Goal: Transaction & Acquisition: Purchase product/service

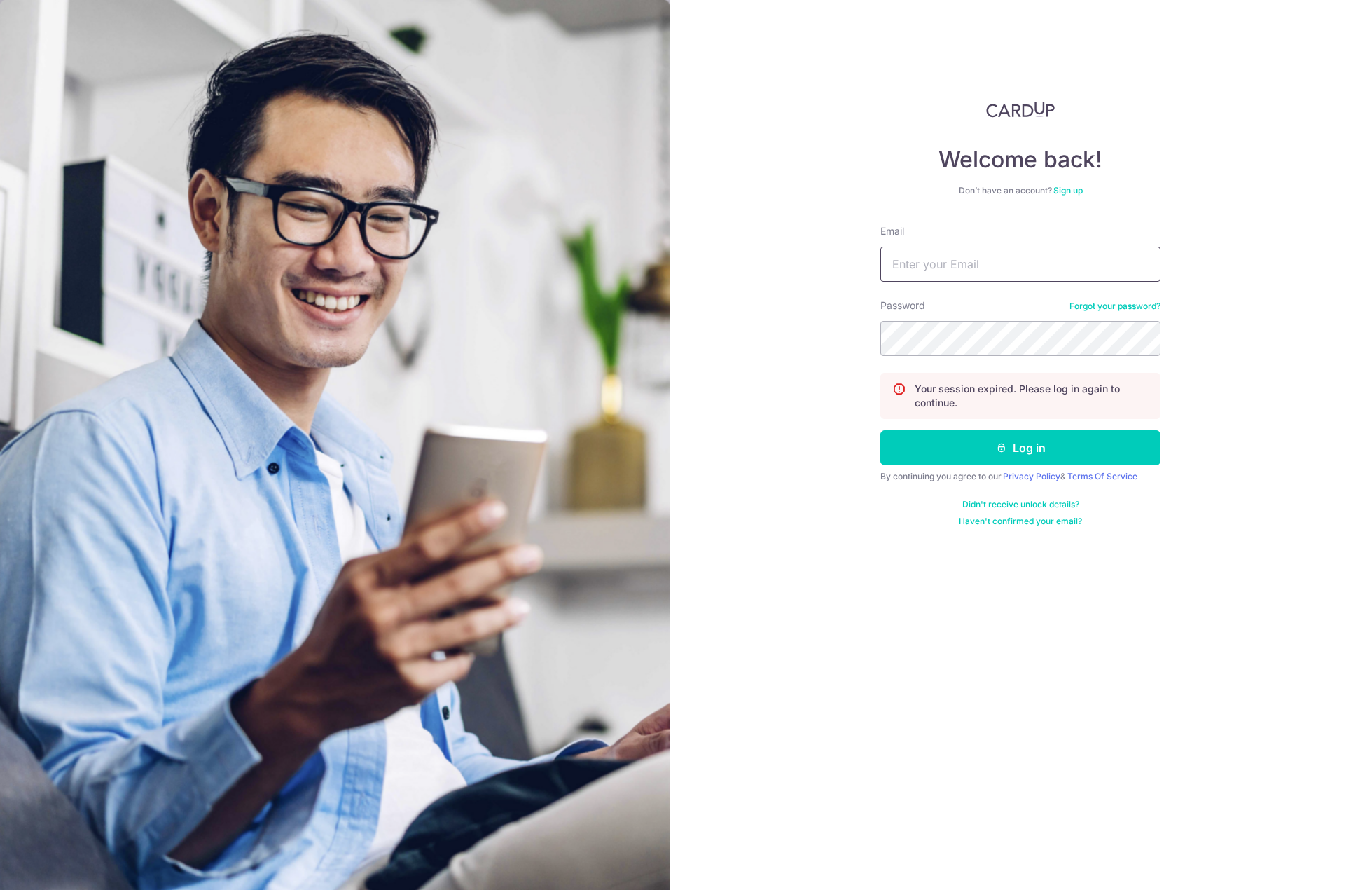
click at [945, 273] on input "Email" at bounding box center [1021, 264] width 280 height 35
type input "songyu98@gmail.com"
click at [880, 430] on button "Log in" at bounding box center [1021, 447] width 280 height 35
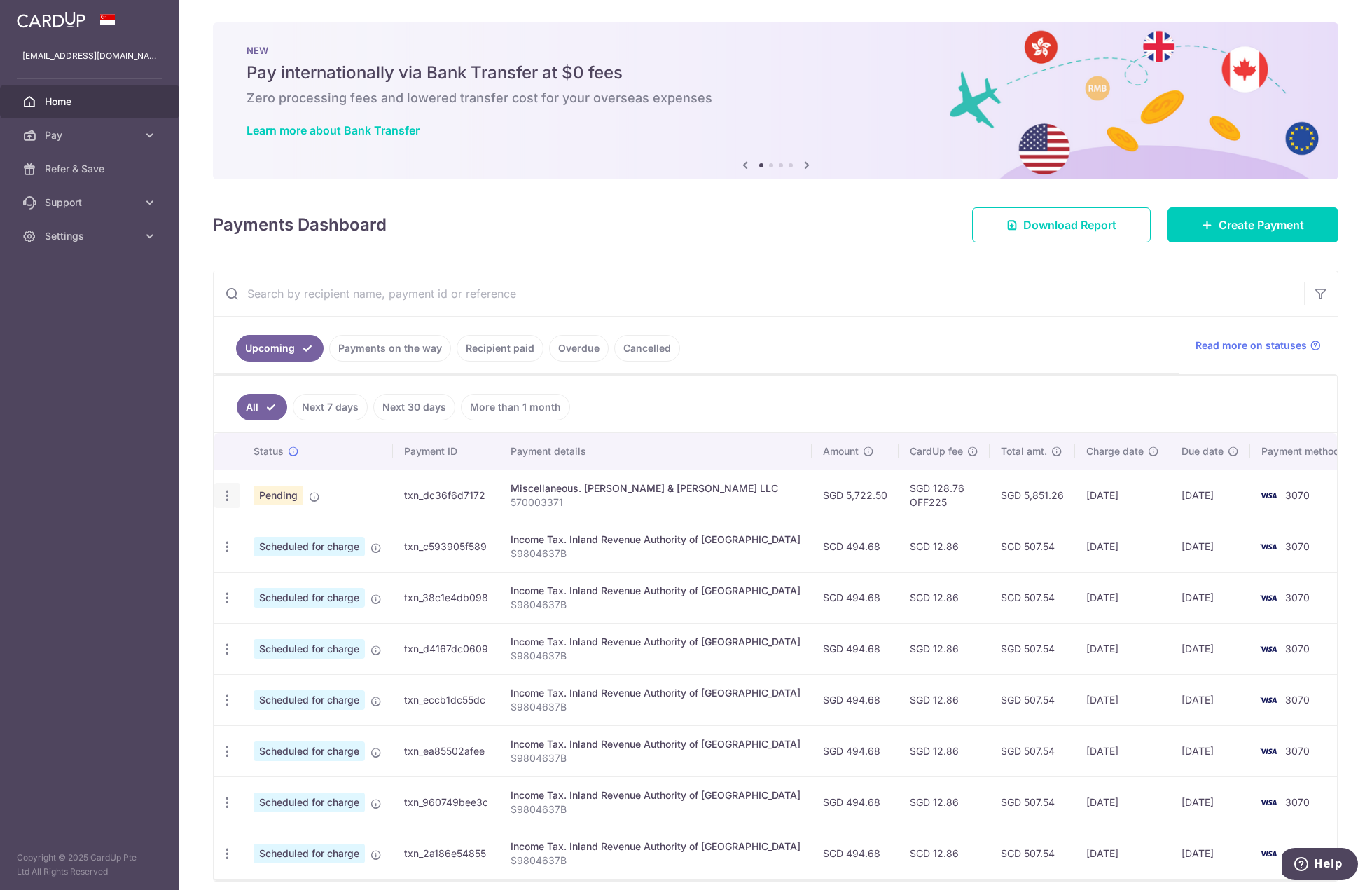
click at [231, 503] on icon "button" at bounding box center [226, 495] width 14 height 14
click at [247, 533] on link "Update payment" at bounding box center [288, 534] width 145 height 34
radio input "true"
type input "5,722.50"
type input "15/09/2025"
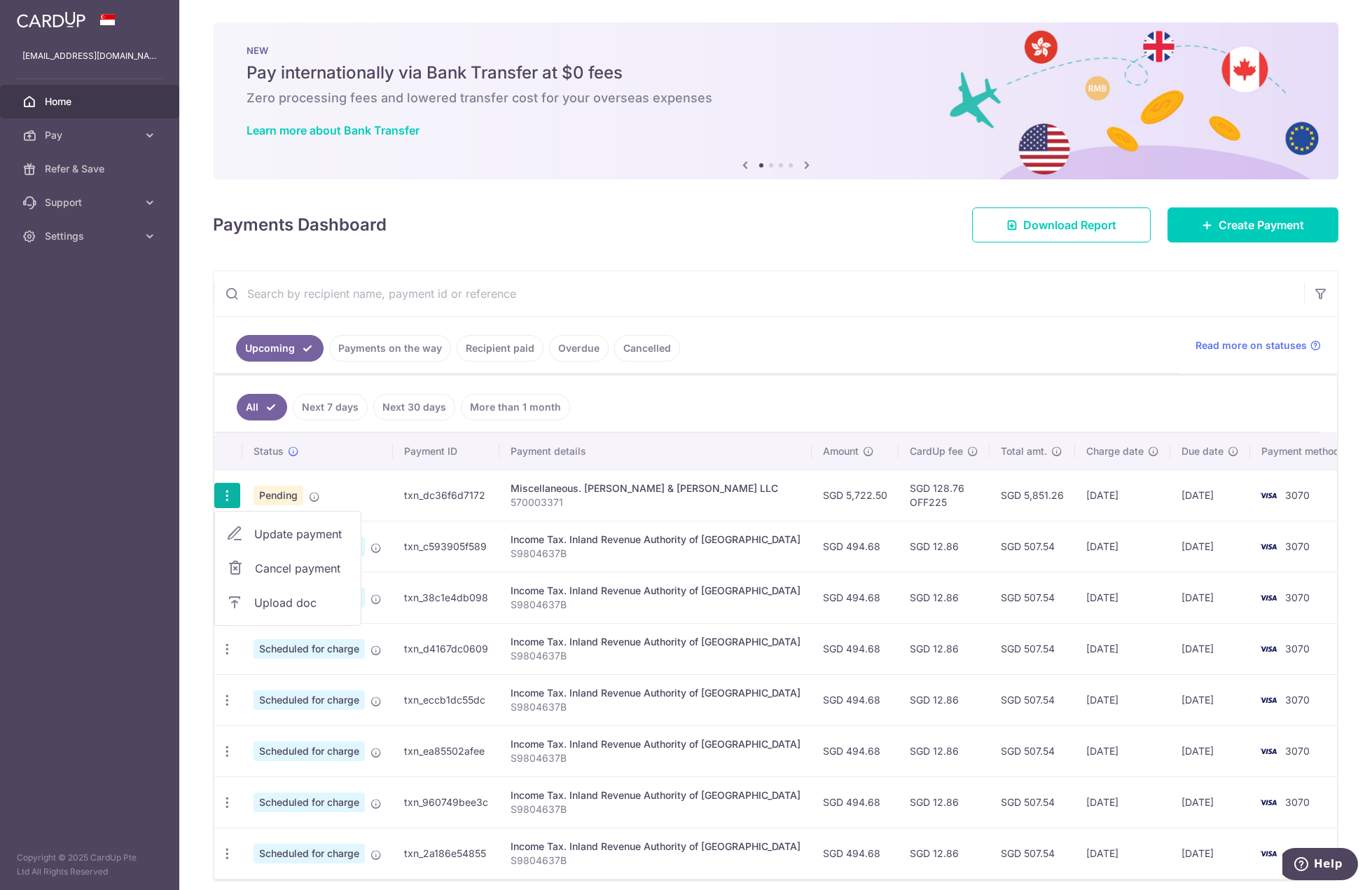
type input "570003371"
type input "OFF225"
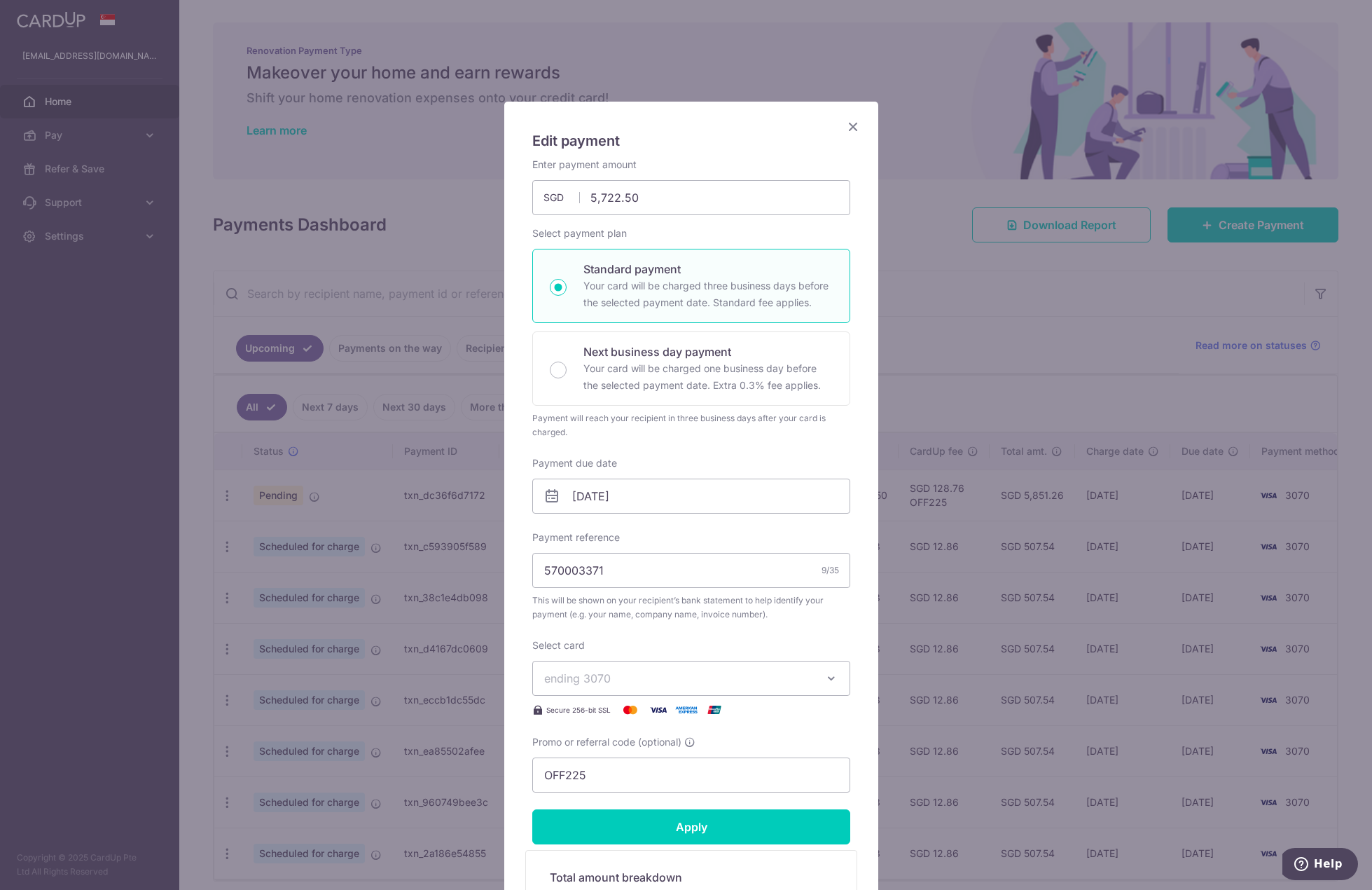
scroll to position [246, 0]
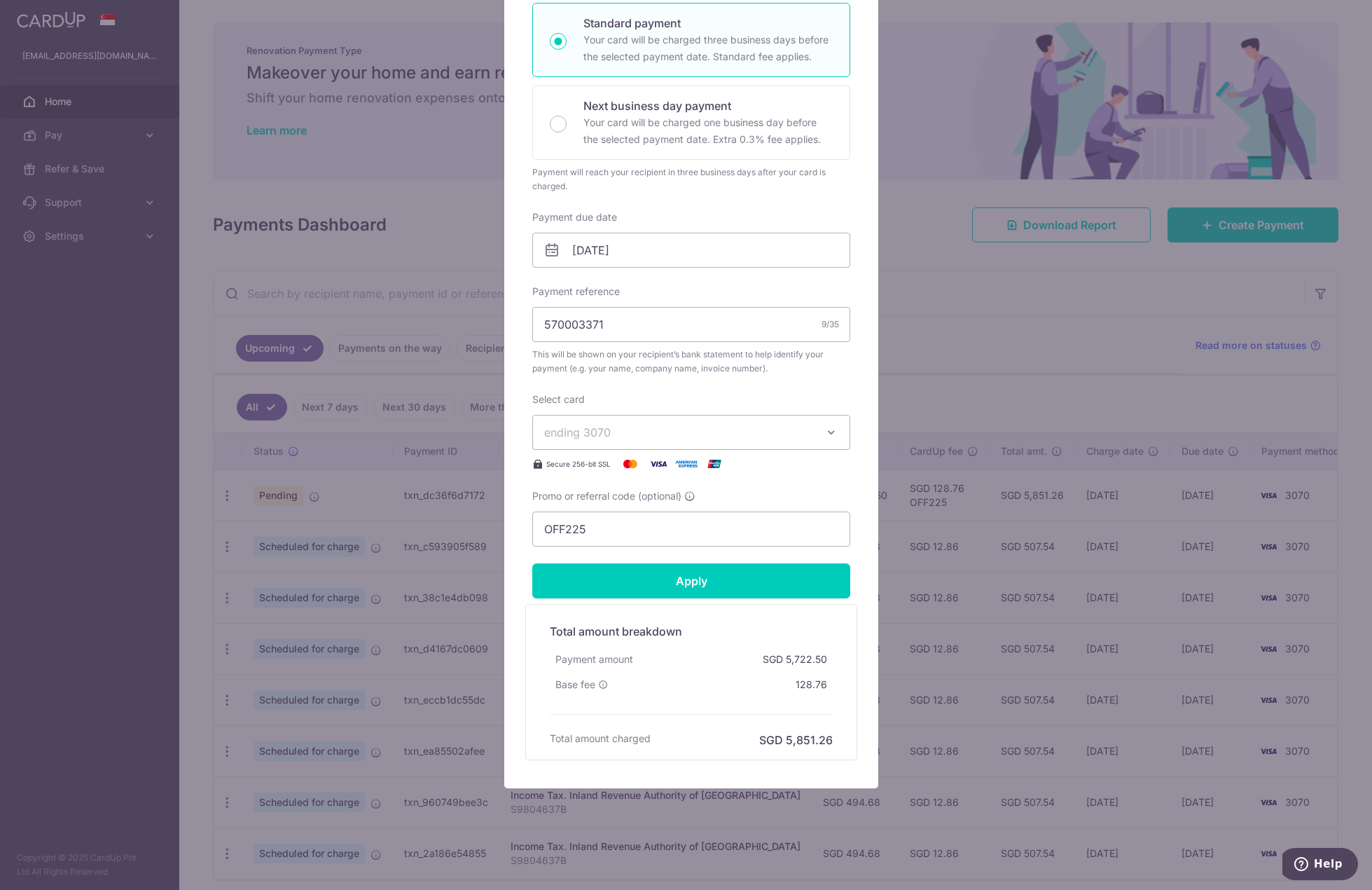
click at [92, 421] on div "Edit payment By clicking apply, you will make changes to all payments to PK WON…" at bounding box center [686, 445] width 1372 height 890
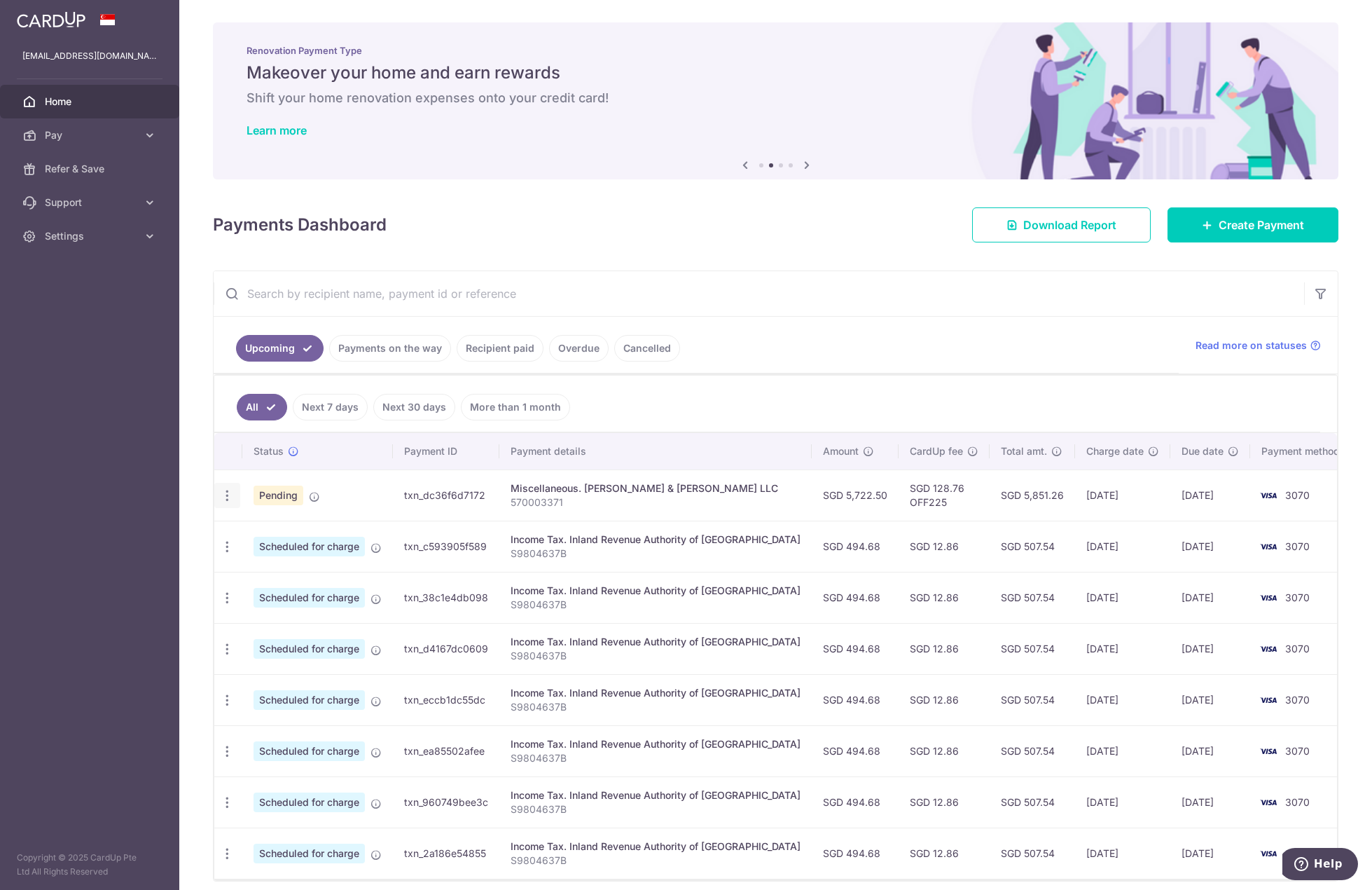
click at [234, 495] on div "Update payment Cancel payment Upload doc" at bounding box center [227, 495] width 26 height 26
click at [224, 497] on icon "button" at bounding box center [226, 495] width 14 height 14
click at [114, 549] on aside "songyu98@gmail.com Home Pay Payments Recipients Cards Refer & Save Support FAQ …" at bounding box center [90, 445] width 179 height 890
click at [1228, 227] on span "Create Payment" at bounding box center [1261, 225] width 85 height 17
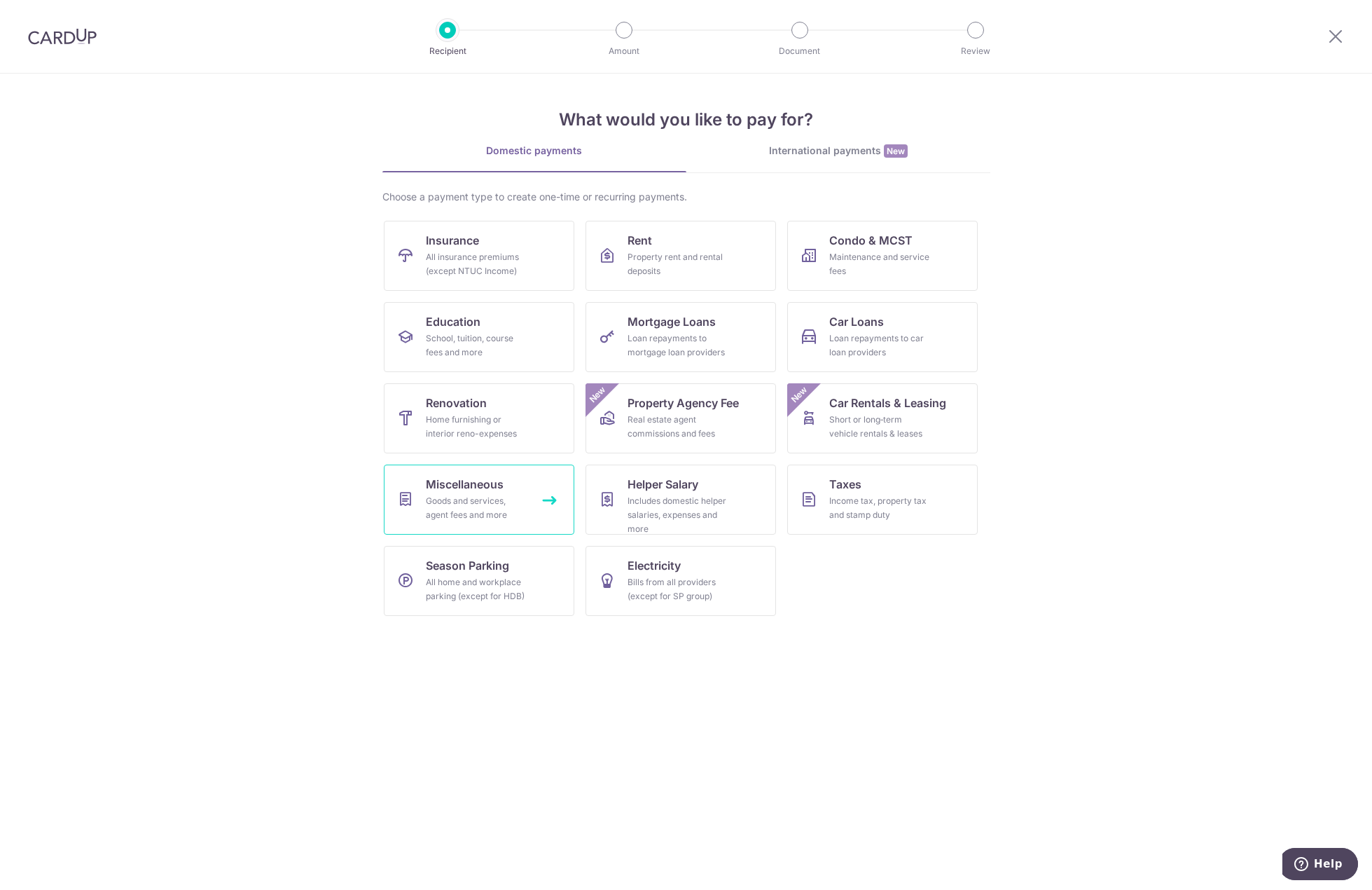
click at [476, 508] on div "Goods and services, agent fees and more" at bounding box center [476, 508] width 101 height 28
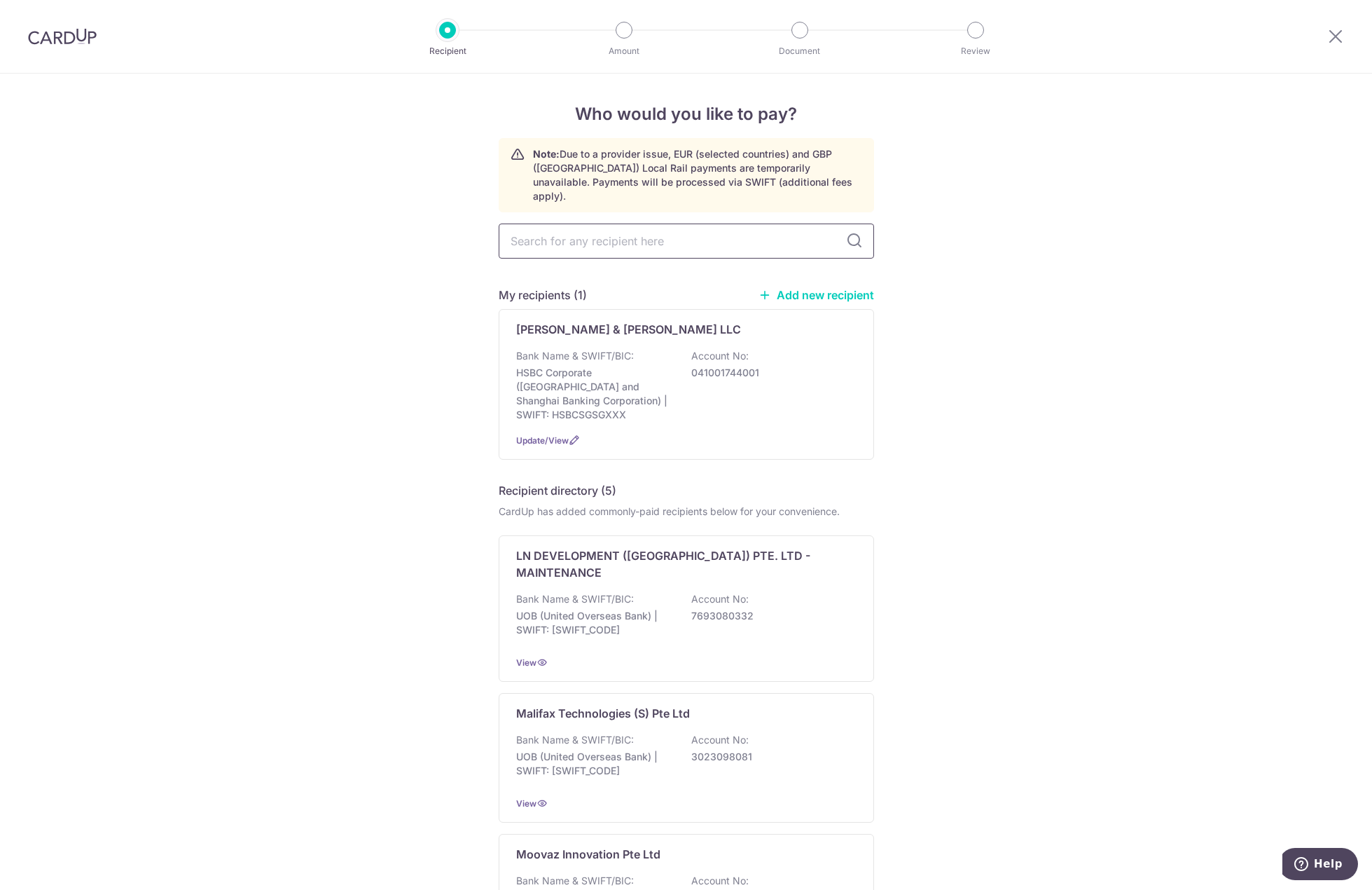
click at [688, 228] on input "text" at bounding box center [686, 241] width 375 height 35
click at [546, 435] on span "Update/View" at bounding box center [542, 440] width 52 height 10
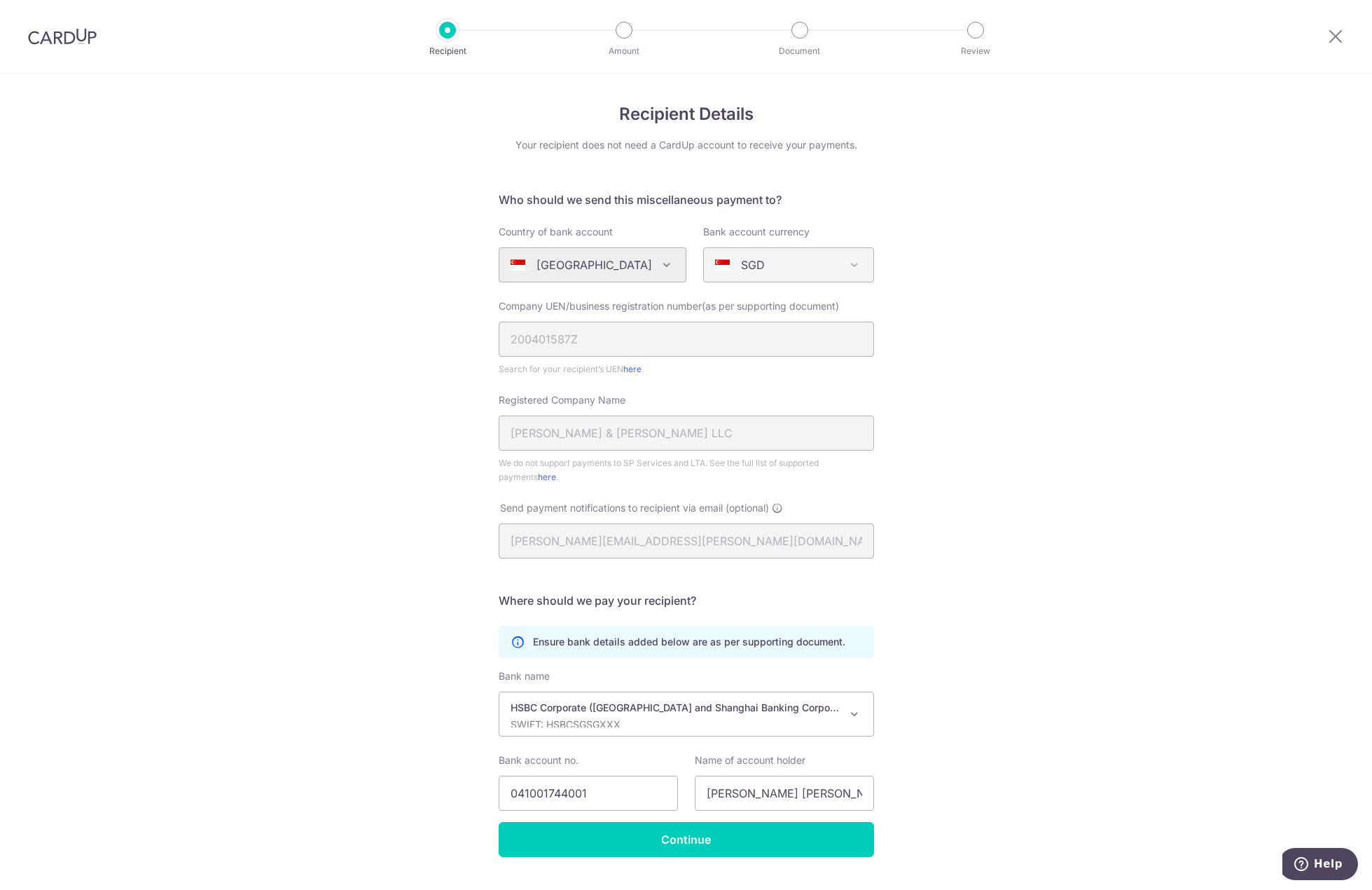
click at [416, 349] on div "Recipient Details Your recipient does not need a CardUp account to receive your…" at bounding box center [686, 498] width 1372 height 849
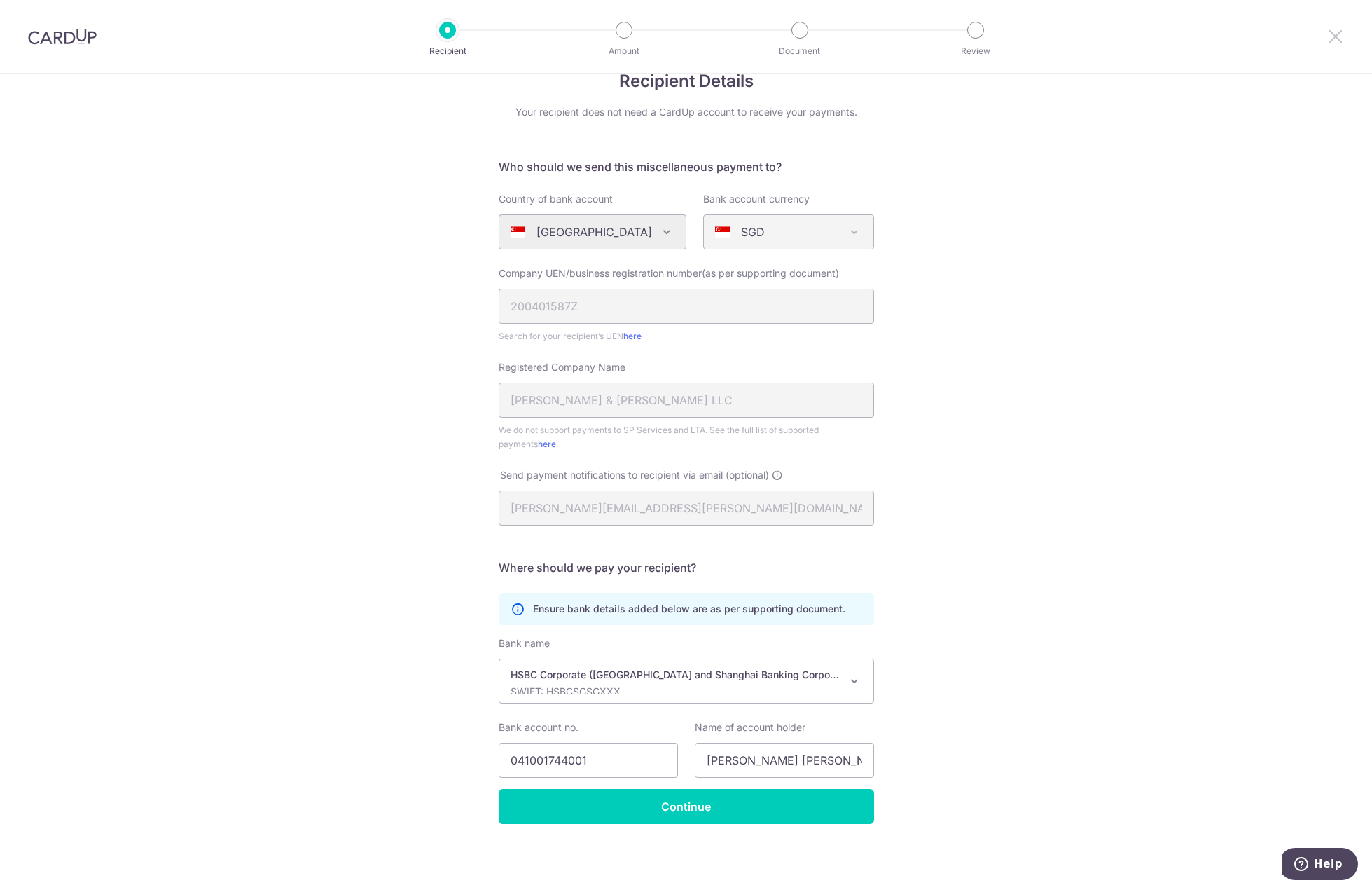
click at [1339, 41] on icon at bounding box center [1336, 35] width 17 height 18
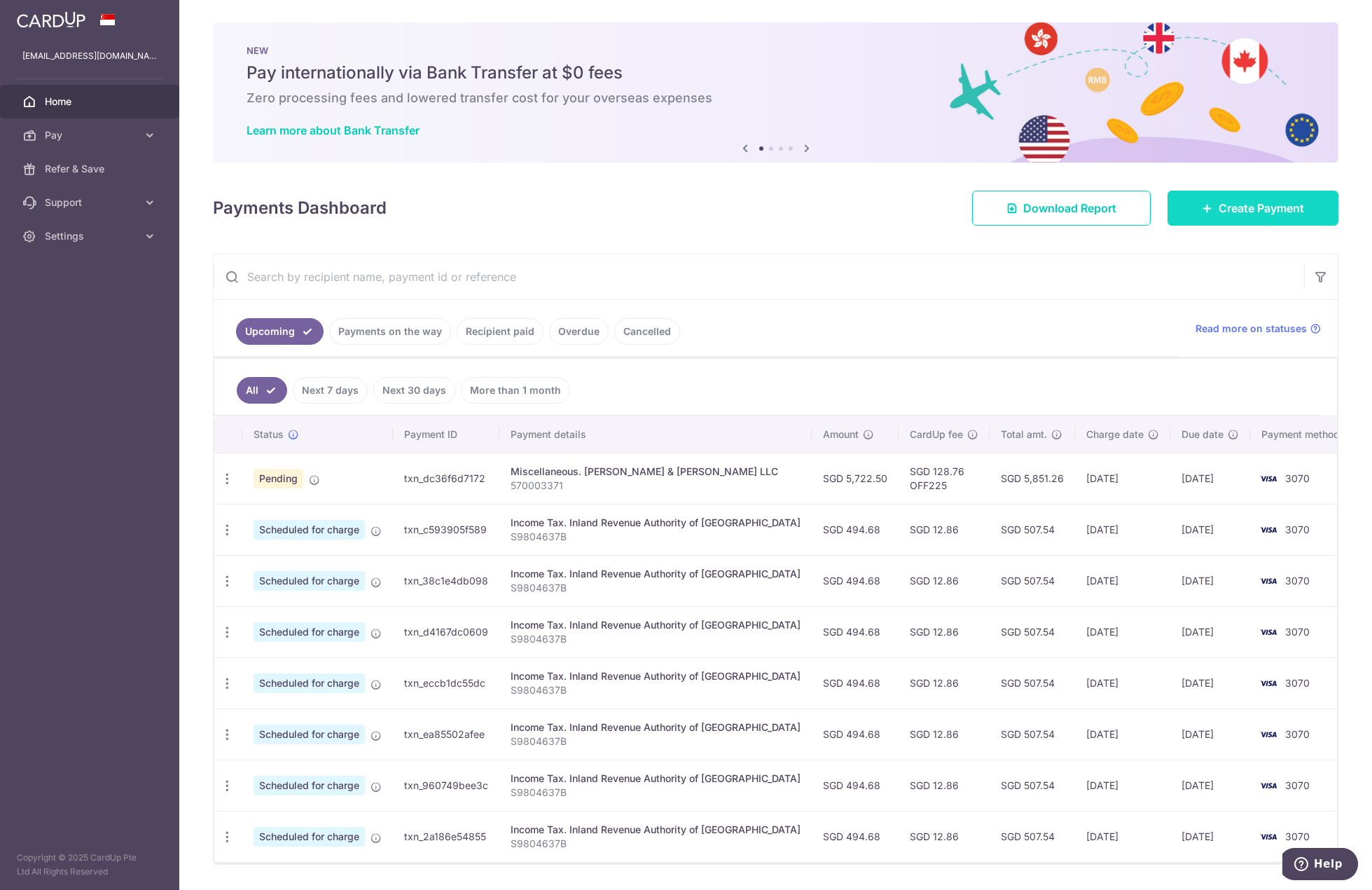
click at [1242, 213] on span "Create Payment" at bounding box center [1261, 208] width 85 height 17
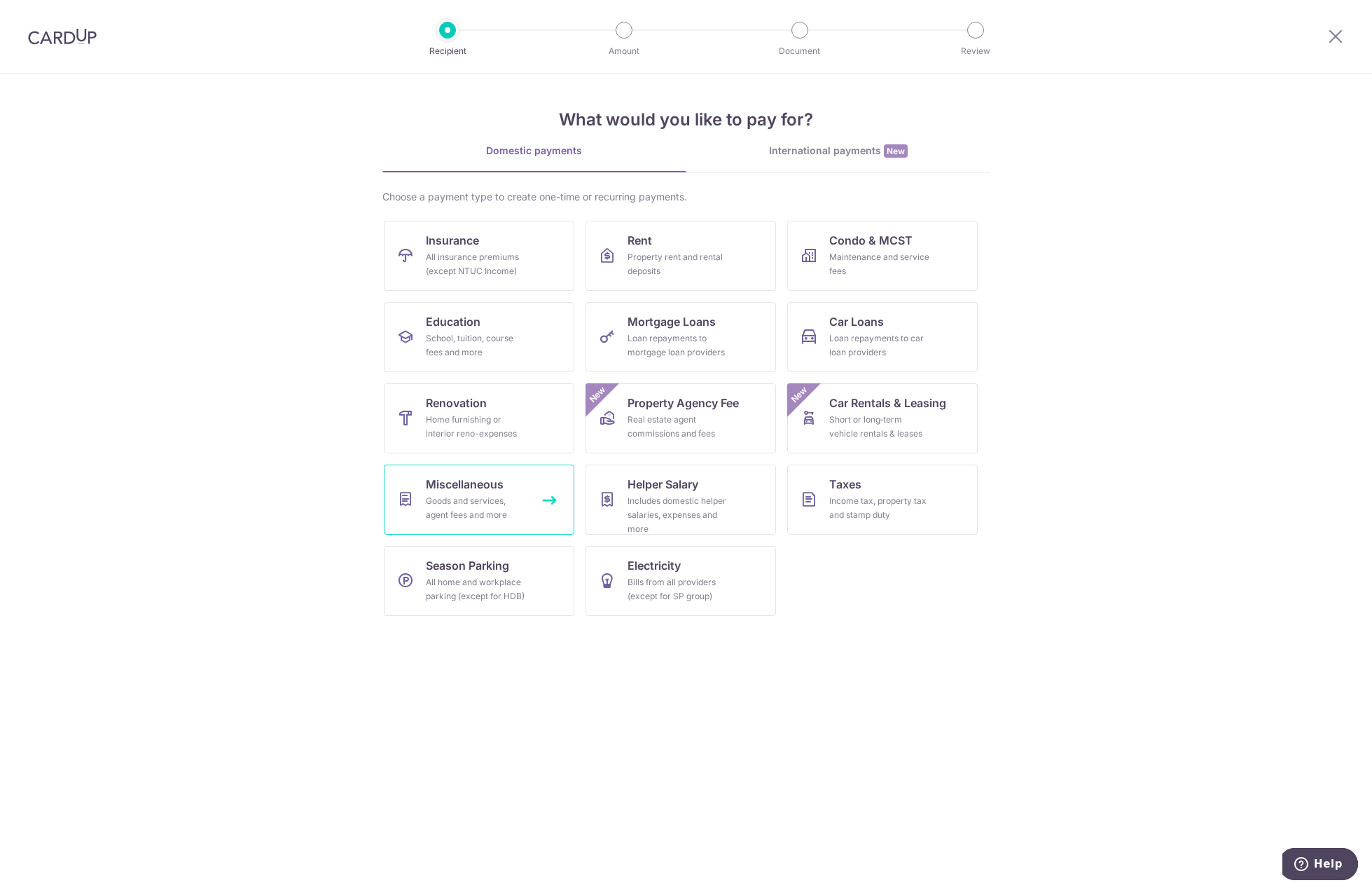
click at [469, 502] on div "Goods and services, agent fees and more" at bounding box center [476, 508] width 101 height 28
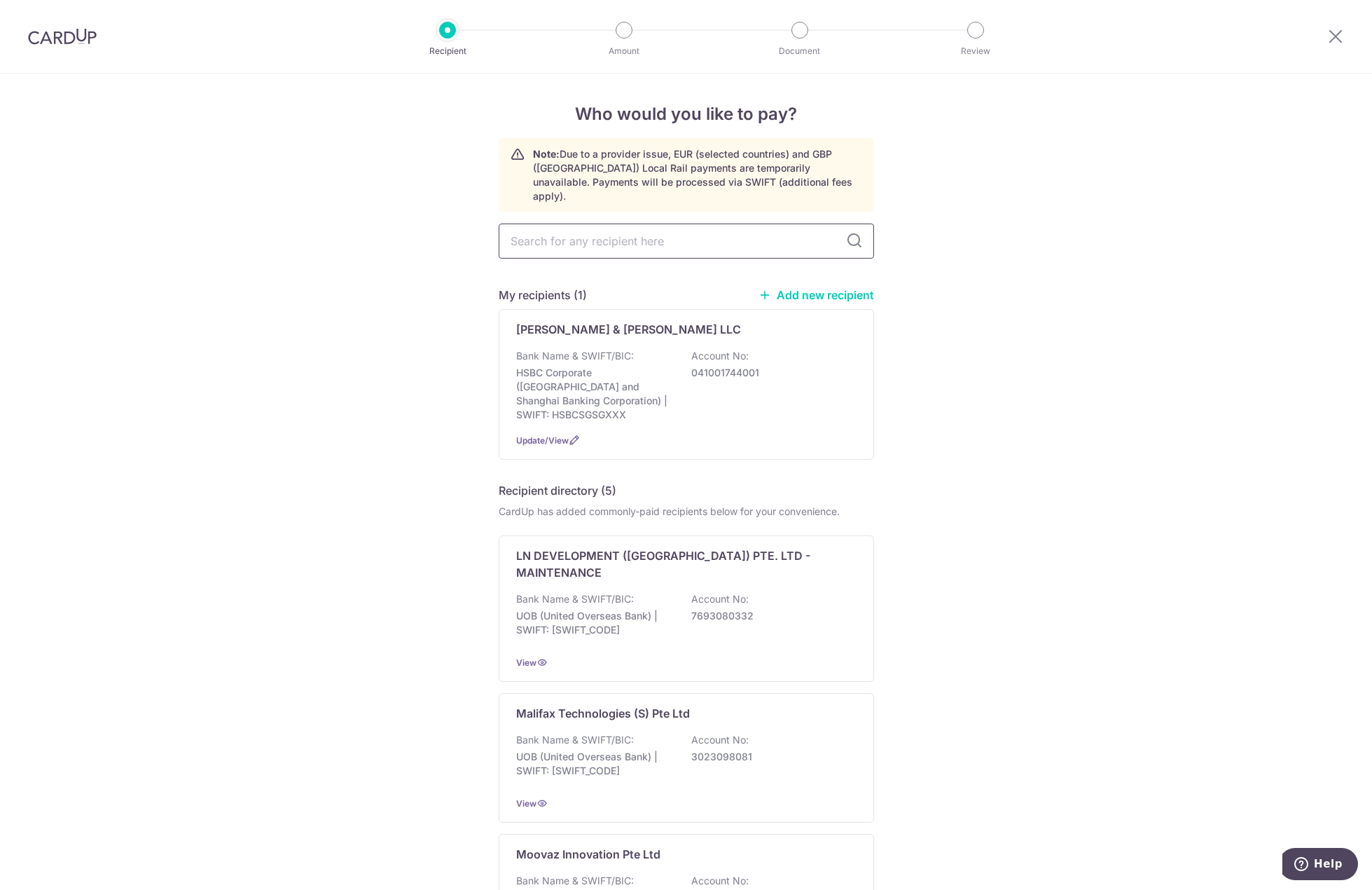
click at [700, 232] on input "text" at bounding box center [686, 241] width 375 height 35
click at [794, 288] on link "Add new recipient" at bounding box center [816, 295] width 116 height 14
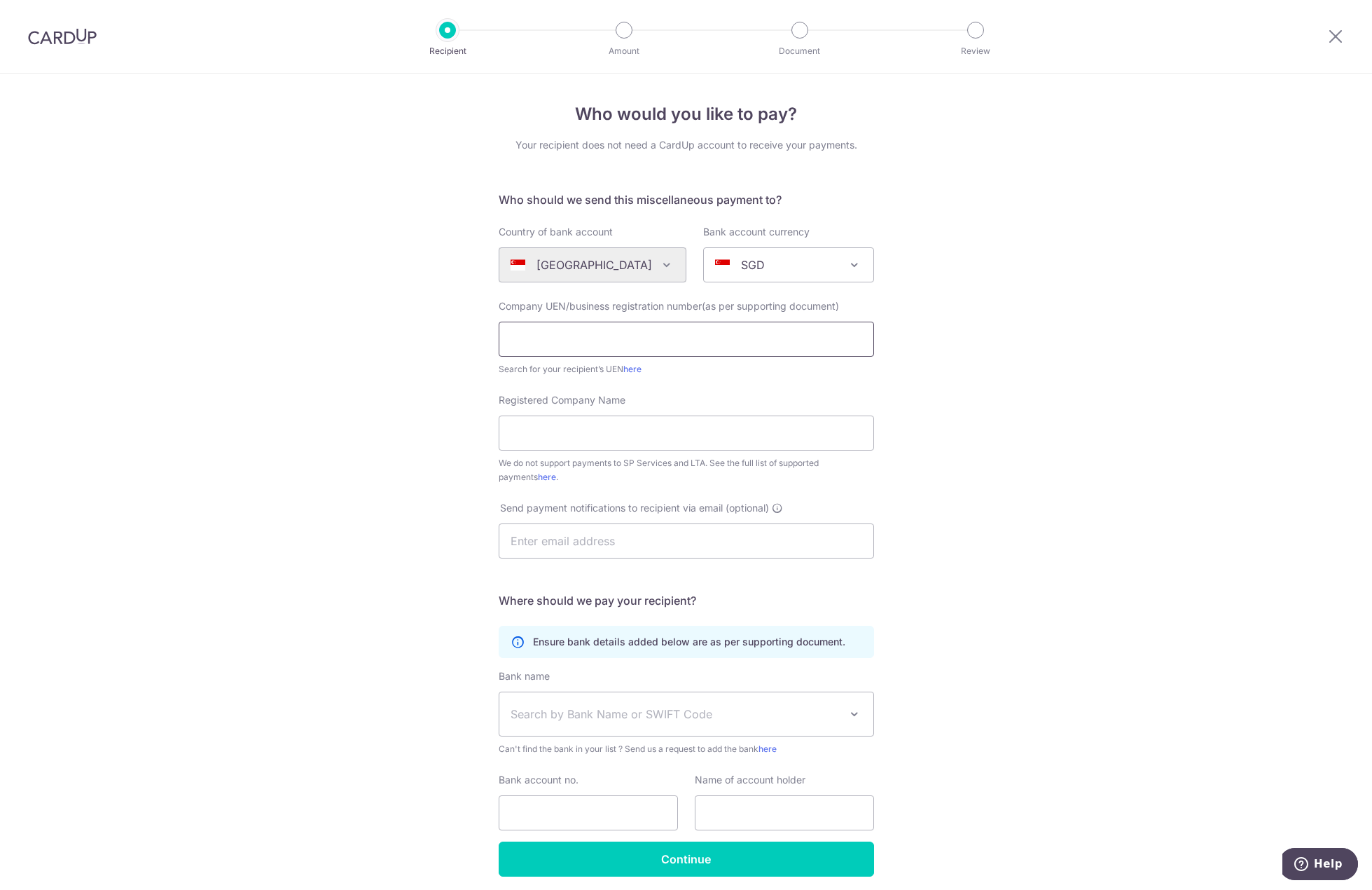
click at [651, 327] on input "text" at bounding box center [686, 339] width 375 height 35
paste input "202235532E"
type input "202235532E"
click at [408, 383] on div "Who would you like to pay? Your recipient does not need a CardUp account to rec…" at bounding box center [686, 508] width 1372 height 869
click at [605, 439] on input "Registered Company Name" at bounding box center [686, 433] width 375 height 35
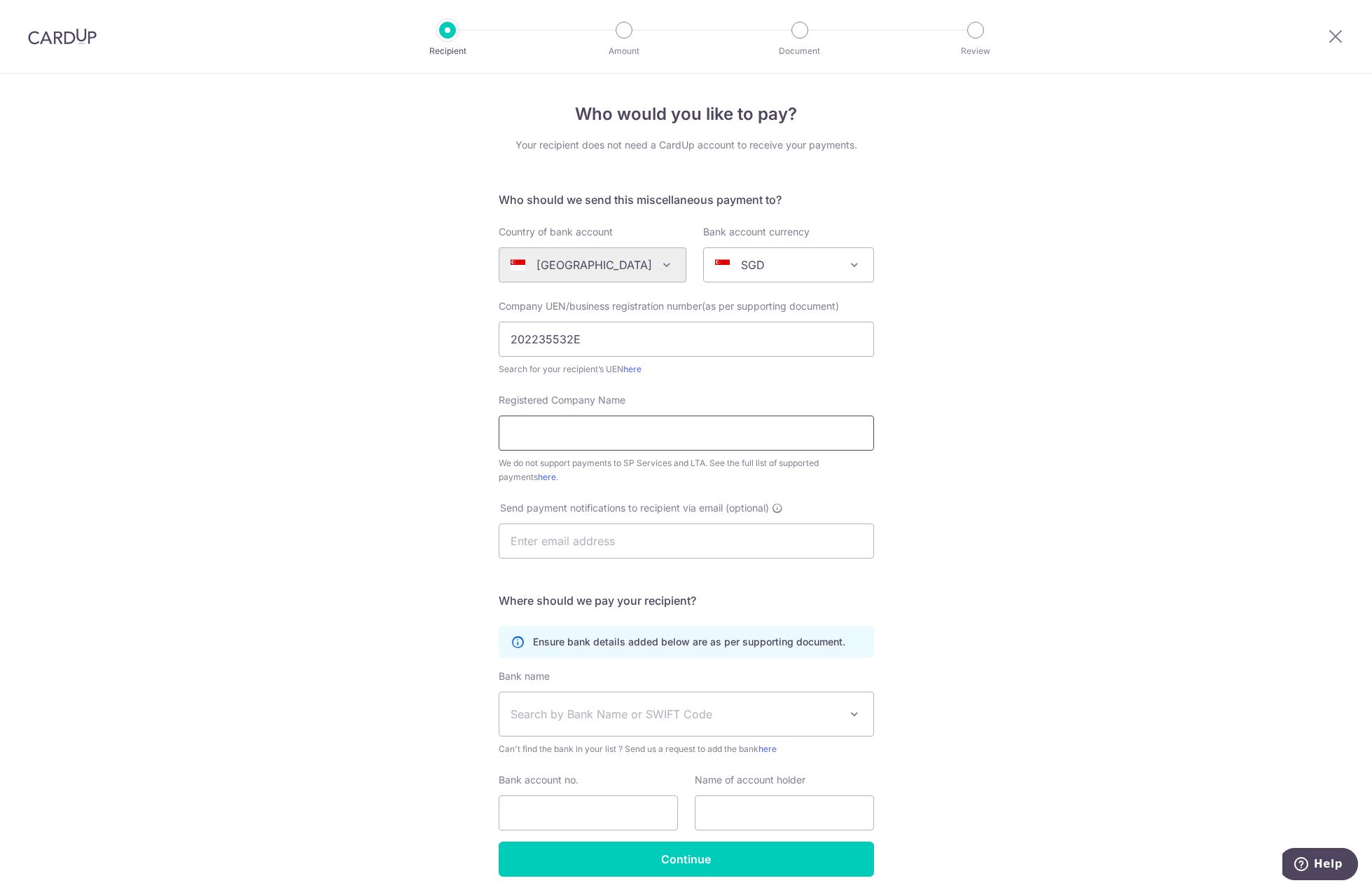
paste input "[PERSON_NAME] [PERSON_NAME] & [PERSON_NAME]. LTD."
type input "[PERSON_NAME] [PERSON_NAME] & [PERSON_NAME]. LTD."
click at [381, 412] on div "Who would you like to pay? Your recipient does not need a CardUp account to rec…" at bounding box center [686, 508] width 1372 height 869
click at [606, 548] on input "text" at bounding box center [686, 540] width 375 height 35
click at [405, 501] on div "Who would you like to pay? Your recipient does not need a CardUp account to rec…" at bounding box center [686, 508] width 1372 height 869
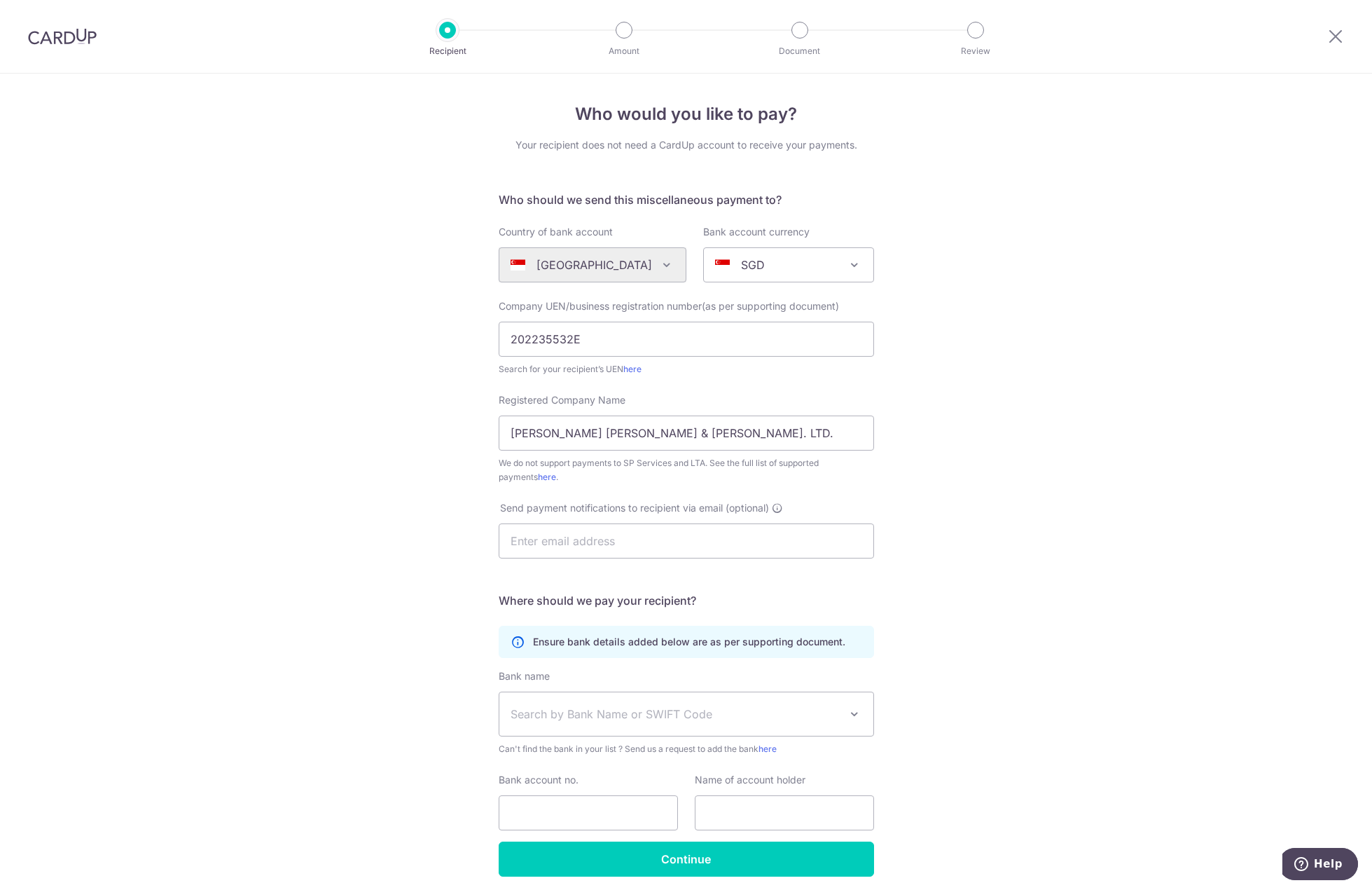
click at [404, 501] on div "Who would you like to pay? Your recipient does not need a CardUp account to rec…" at bounding box center [686, 508] width 1372 height 869
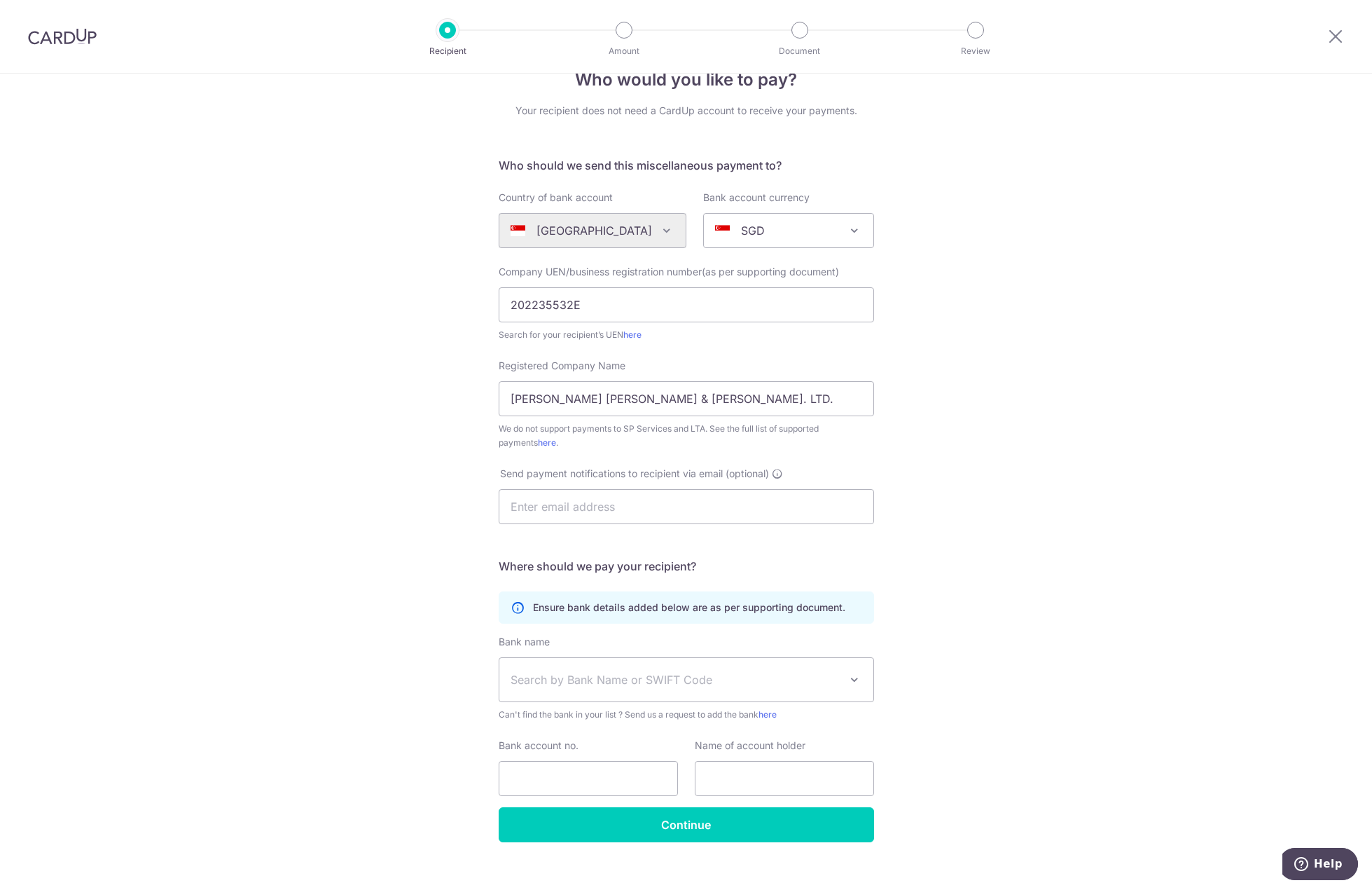
scroll to position [52, 0]
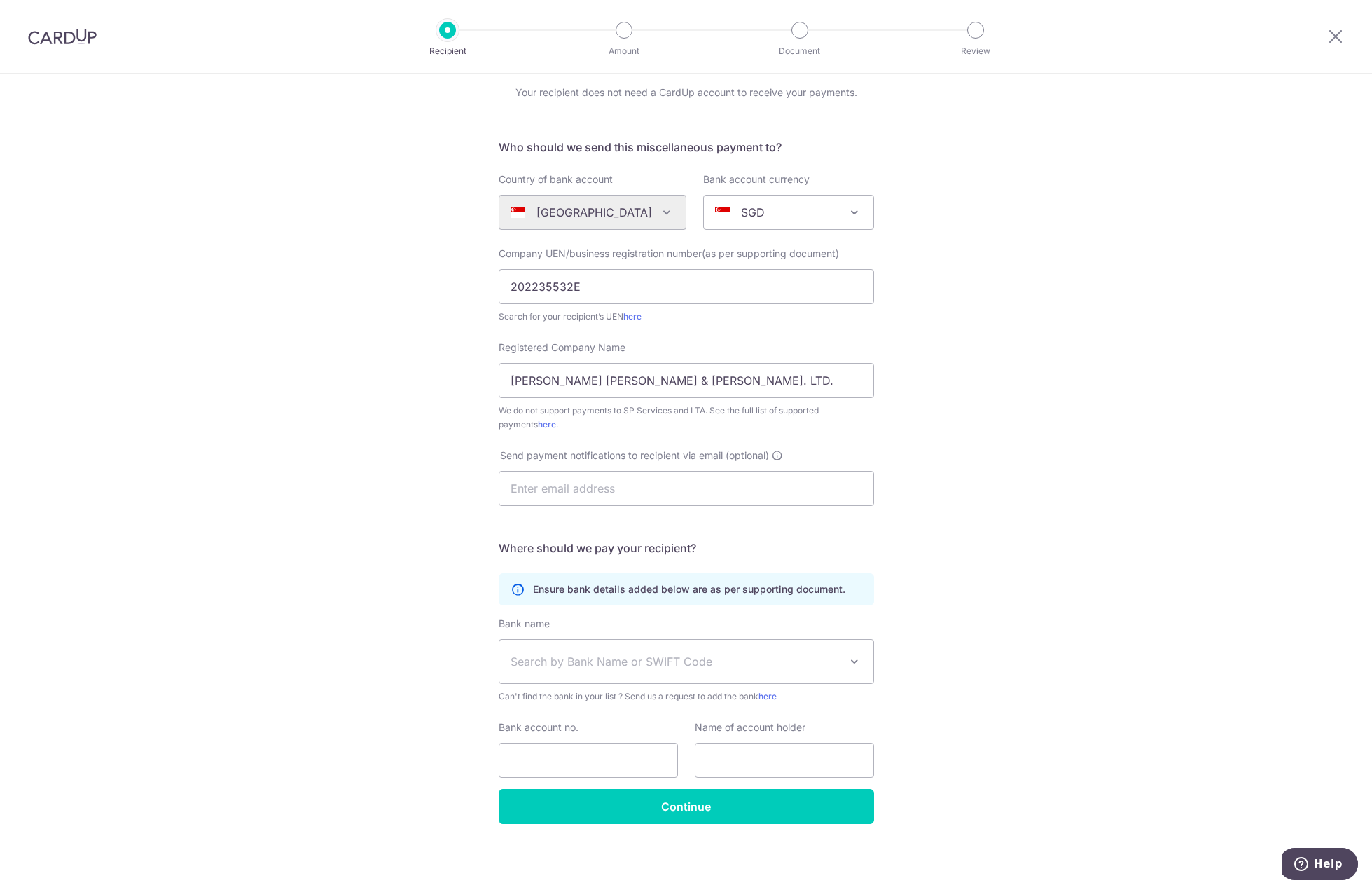
click at [482, 486] on div "Who would you like to pay? Your recipient does not need a CardUp account to rec…" at bounding box center [686, 456] width 1372 height 869
drag, startPoint x: 375, startPoint y: 497, endPoint x: 493, endPoint y: 556, distance: 131.9
click at [393, 503] on div "Who would you like to pay? Your recipient does not need a CardUp account to rec…" at bounding box center [686, 456] width 1372 height 869
click at [658, 680] on span "Search by Bank Name or SWIFT Code" at bounding box center [686, 661] width 374 height 43
type input "HSBCSGSG"
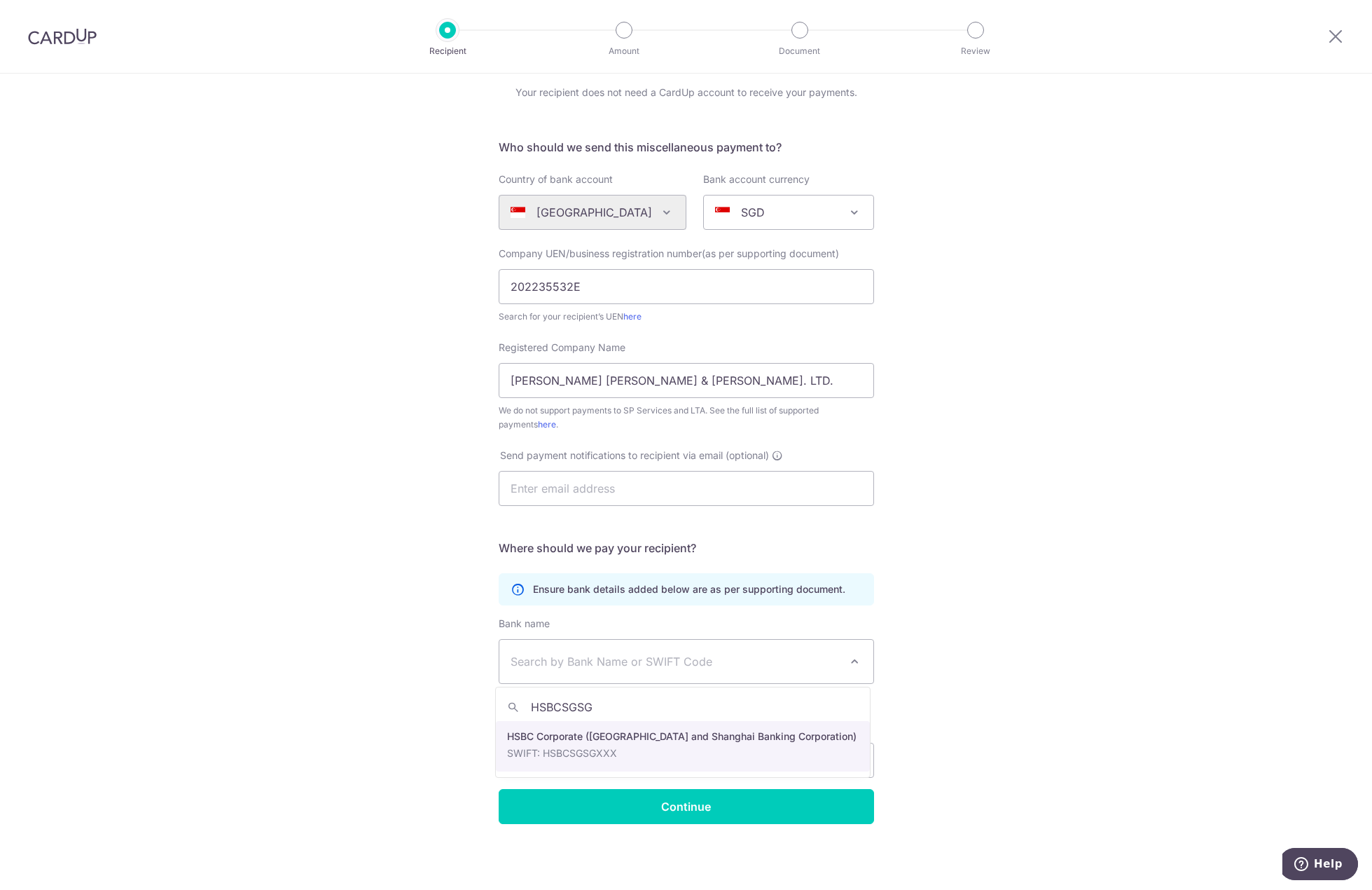
select select "9"
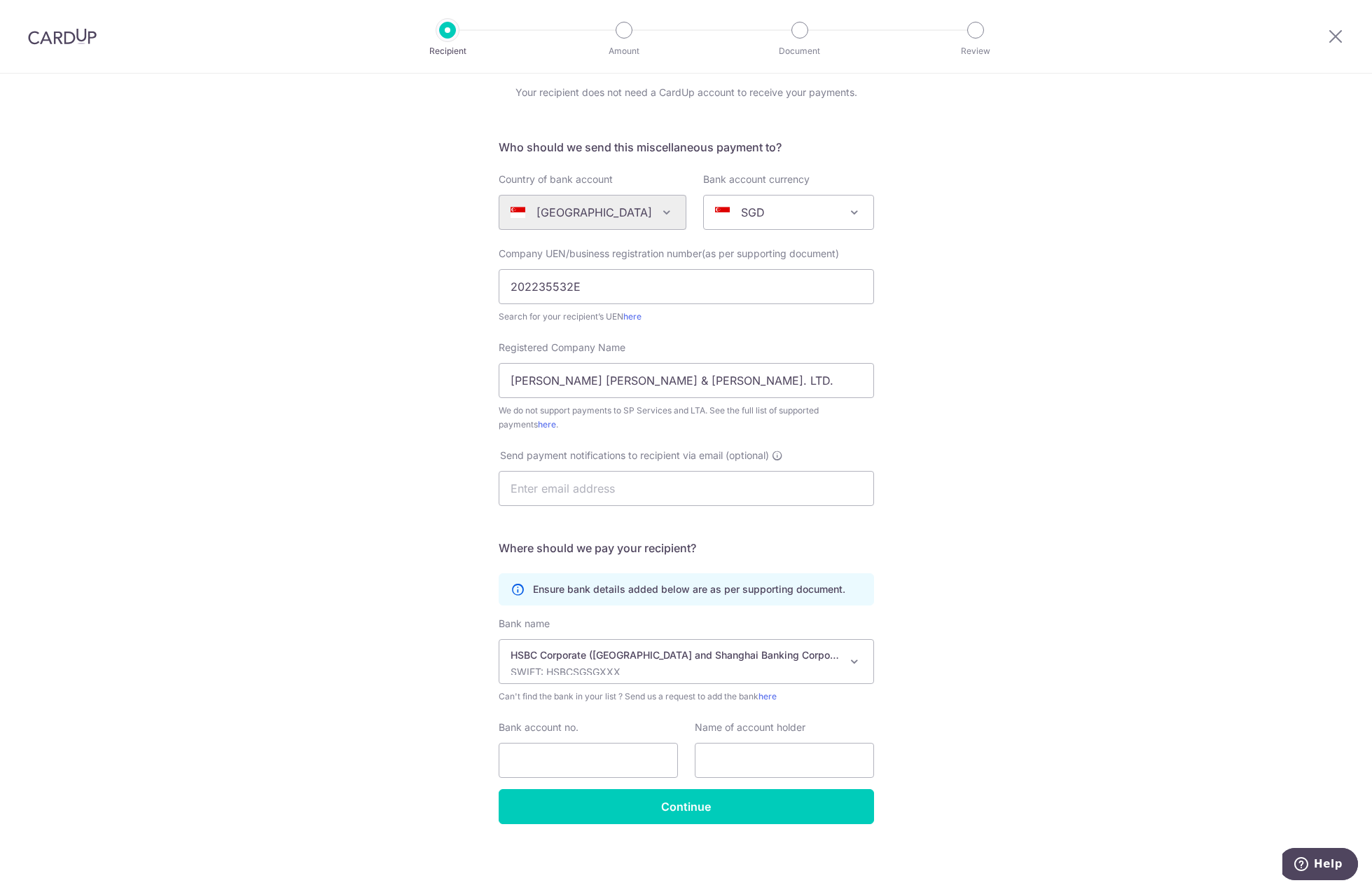
click at [374, 709] on div "Who would you like to pay? Your recipient does not need a CardUp account to rec…" at bounding box center [686, 456] width 1372 height 869
click at [554, 753] on input "Bank account no." at bounding box center [588, 760] width 179 height 35
click at [427, 488] on div "Who would you like to pay? Your recipient does not need a CardUp account to rec…" at bounding box center [686, 456] width 1372 height 869
click at [524, 762] on input "Bank account no." at bounding box center [588, 760] width 179 height 35
paste input "041-001744-001"
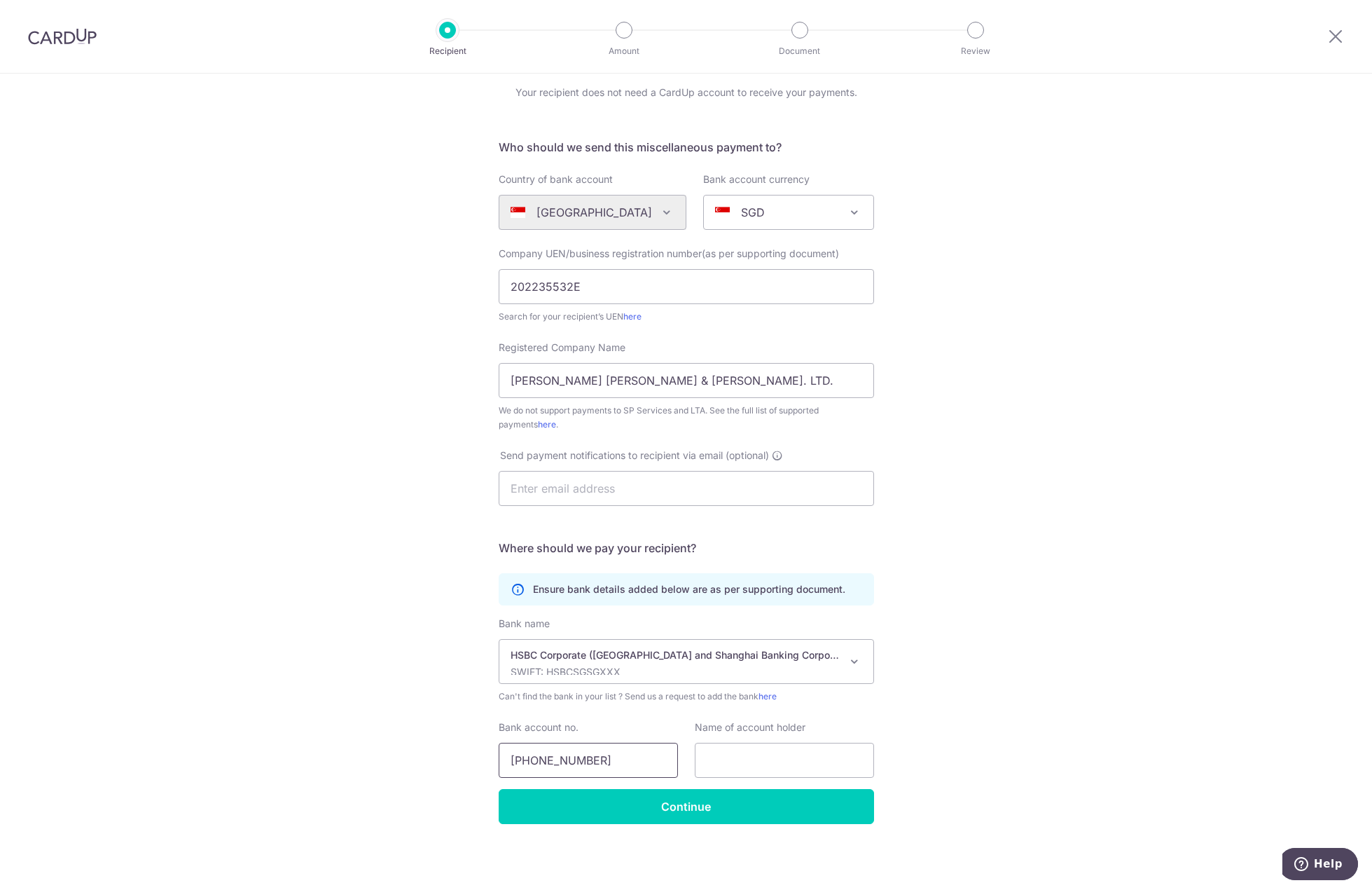
click at [576, 763] on input "041-001744-001" at bounding box center [588, 760] width 179 height 35
type input "041001744001"
click at [776, 367] on input "MAYER BROWN PK WONG & NAIR PTE. LTD." at bounding box center [686, 380] width 375 height 35
paste input "ayer Brown PK Wong & Nair Pte. Ltd"
type input "Mayer Brown PK Wong & Nair Pte. Ltd."
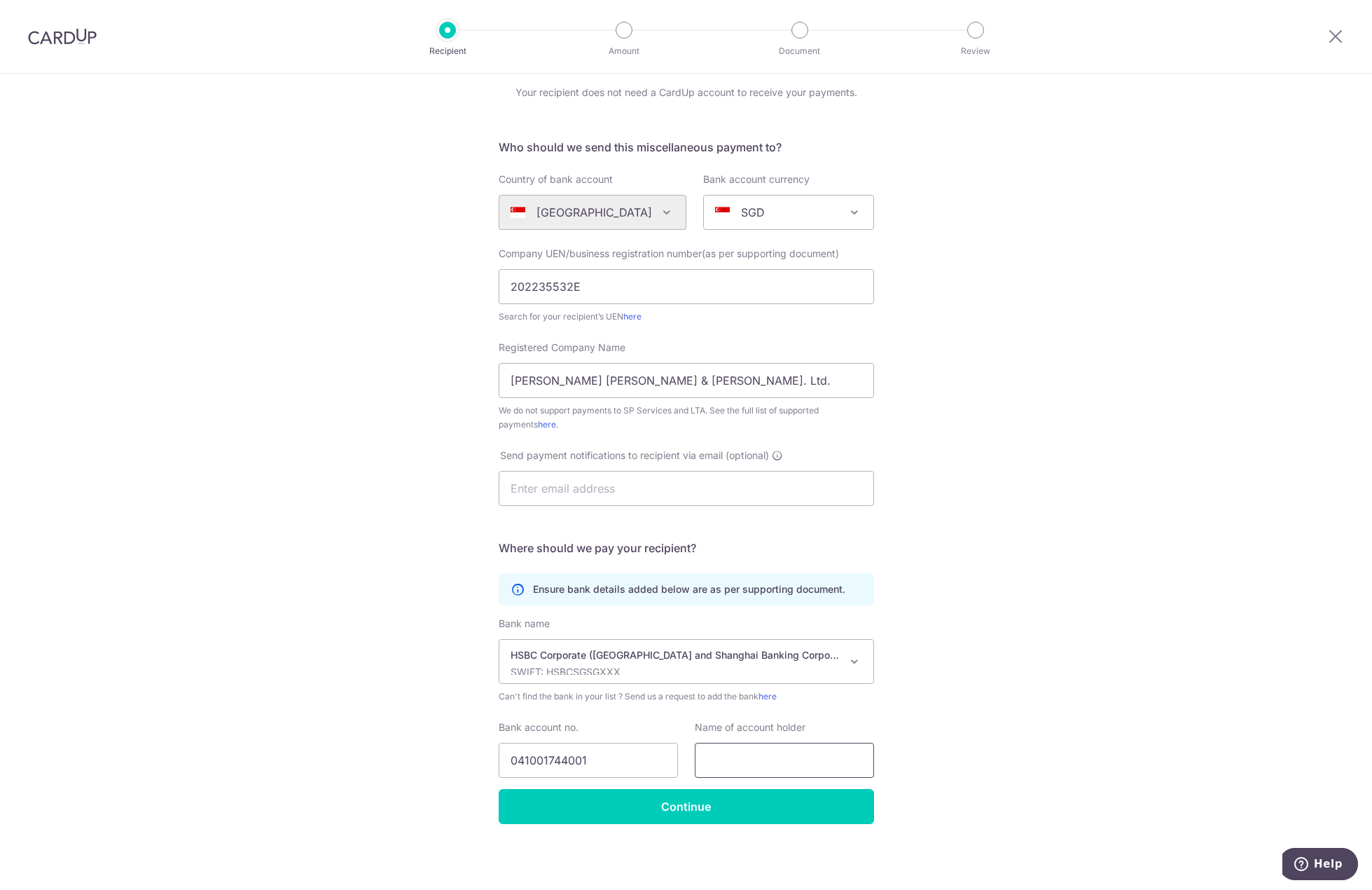
click at [765, 771] on input "text" at bounding box center [785, 760] width 179 height 35
paste input "Mayer Brown PK Wong & Nair Pte. Ltd."
type input "Mayer Brown PK Wong & Nair Pte. Ltd."
click at [388, 707] on div "Who would you like to pay? Your recipient does not need a CardUp account to rec…" at bounding box center [686, 456] width 1372 height 869
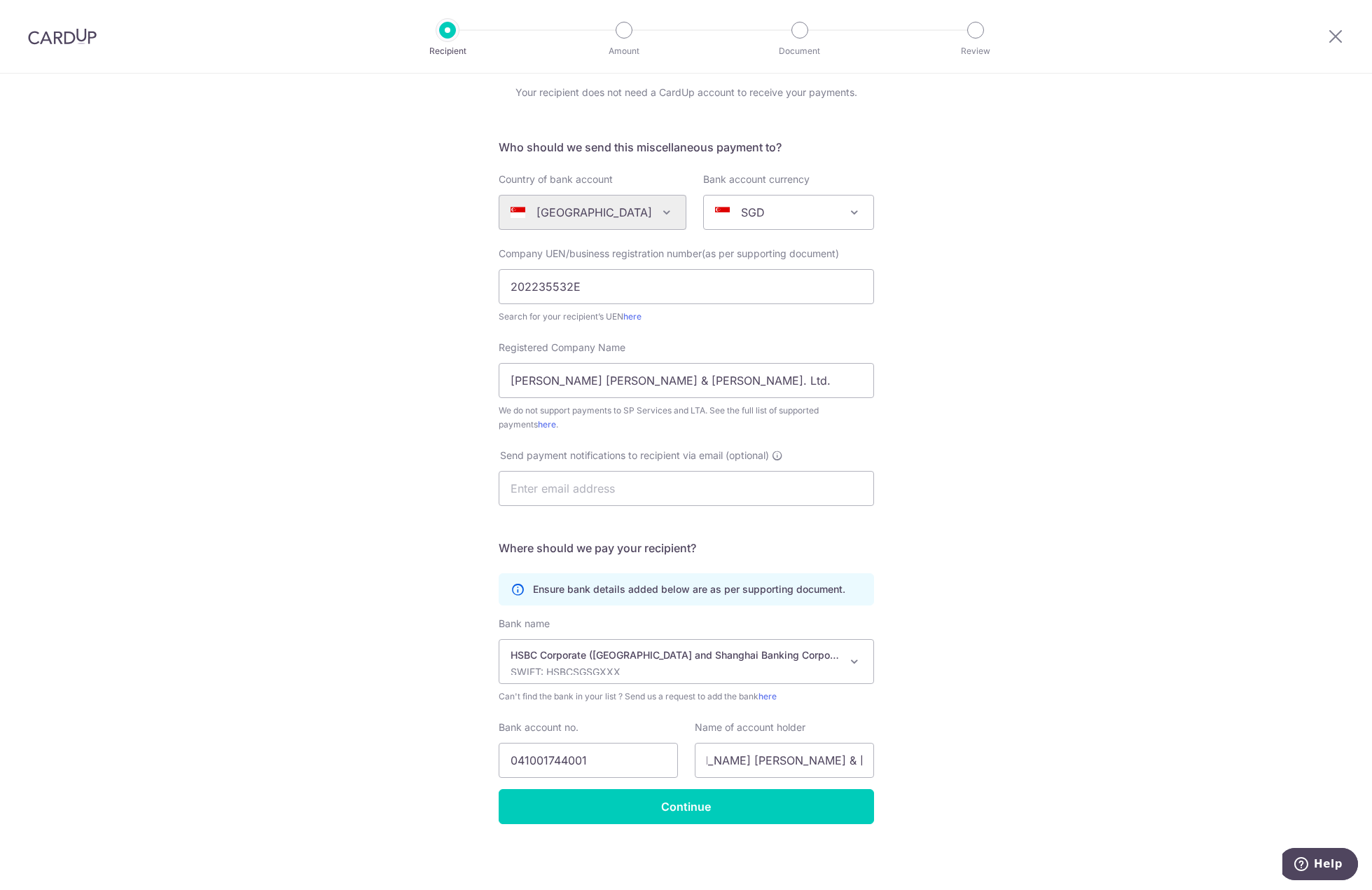
scroll to position [0, 0]
click at [709, 810] on input "Continue" at bounding box center [686, 806] width 375 height 35
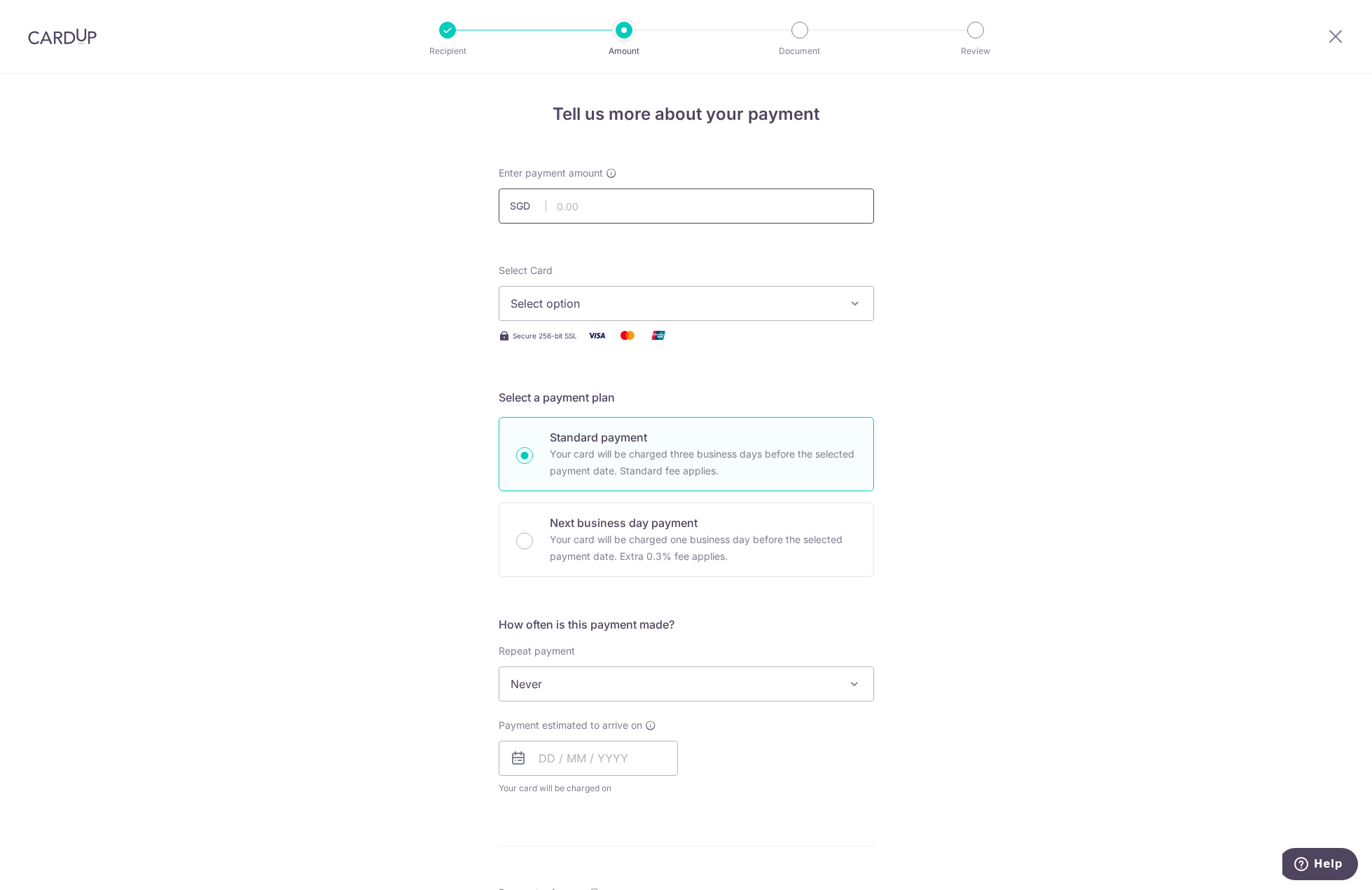
click at [603, 209] on input "text" at bounding box center [686, 205] width 375 height 35
paste input "5,722.50"
type input "5,722.50"
click at [377, 259] on div "Tell us more about your payment Enter payment amount SGD 5,722.50 5722.50 Recip…" at bounding box center [686, 707] width 1372 height 1268
click at [708, 315] on button "Select option" at bounding box center [686, 303] width 375 height 35
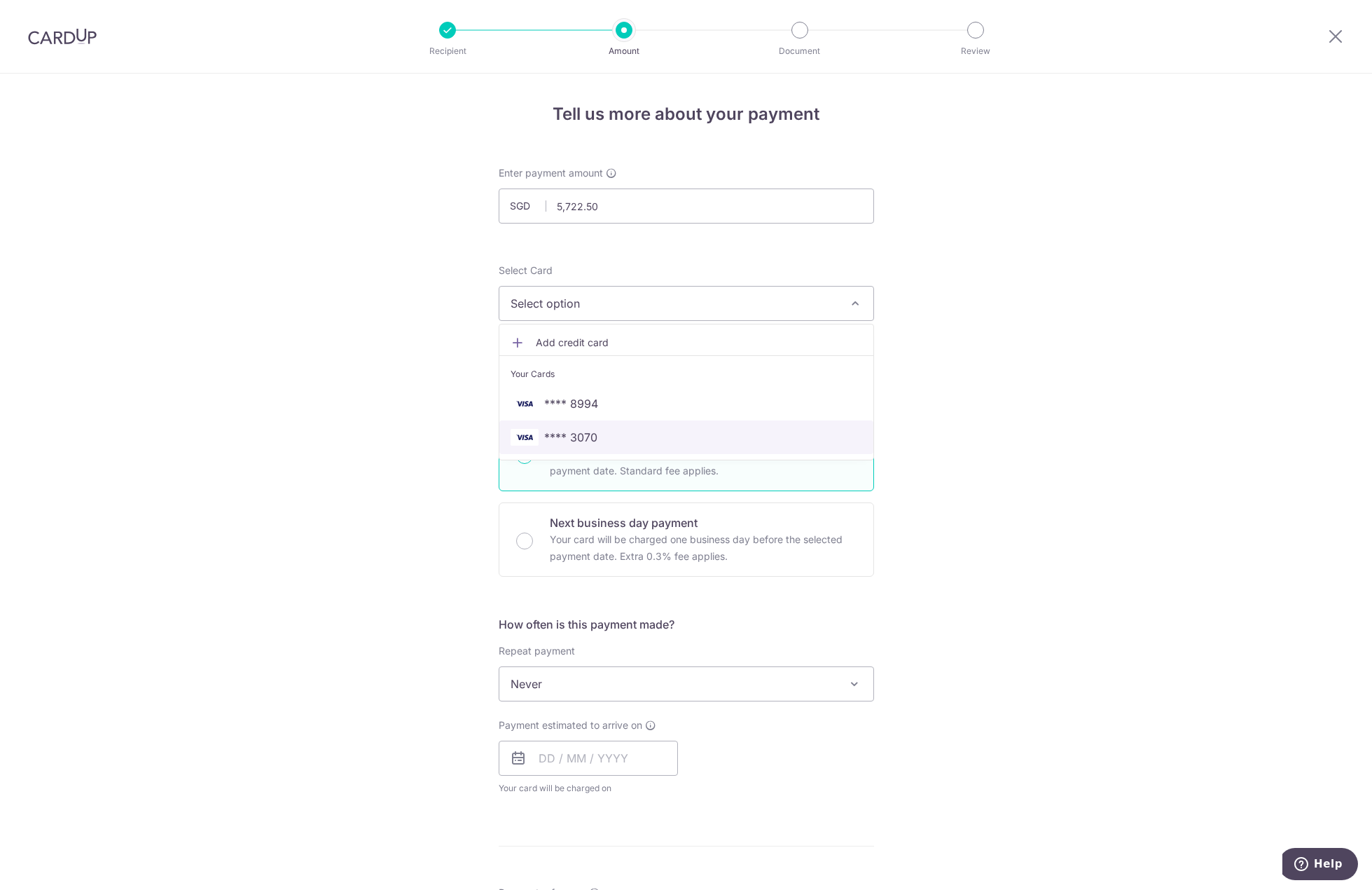
drag, startPoint x: 683, startPoint y: 440, endPoint x: 669, endPoint y: 443, distance: 14.3
click at [683, 440] on span "**** 3070" at bounding box center [686, 437] width 351 height 17
click at [289, 427] on div "Tell us more about your payment Enter payment amount SGD 5,722.50 5722.50 Recip…" at bounding box center [686, 707] width 1372 height 1268
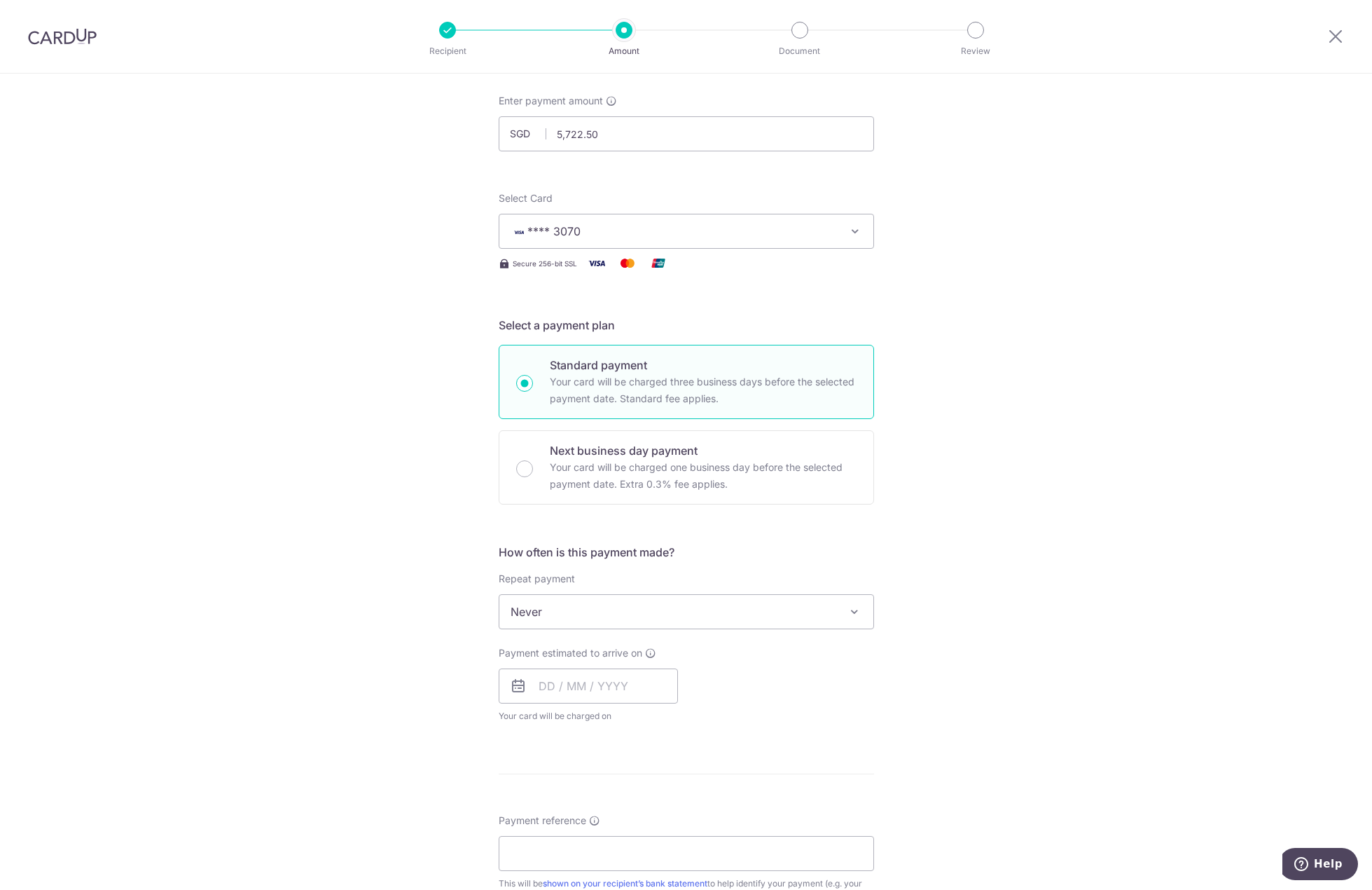
scroll to position [140, 0]
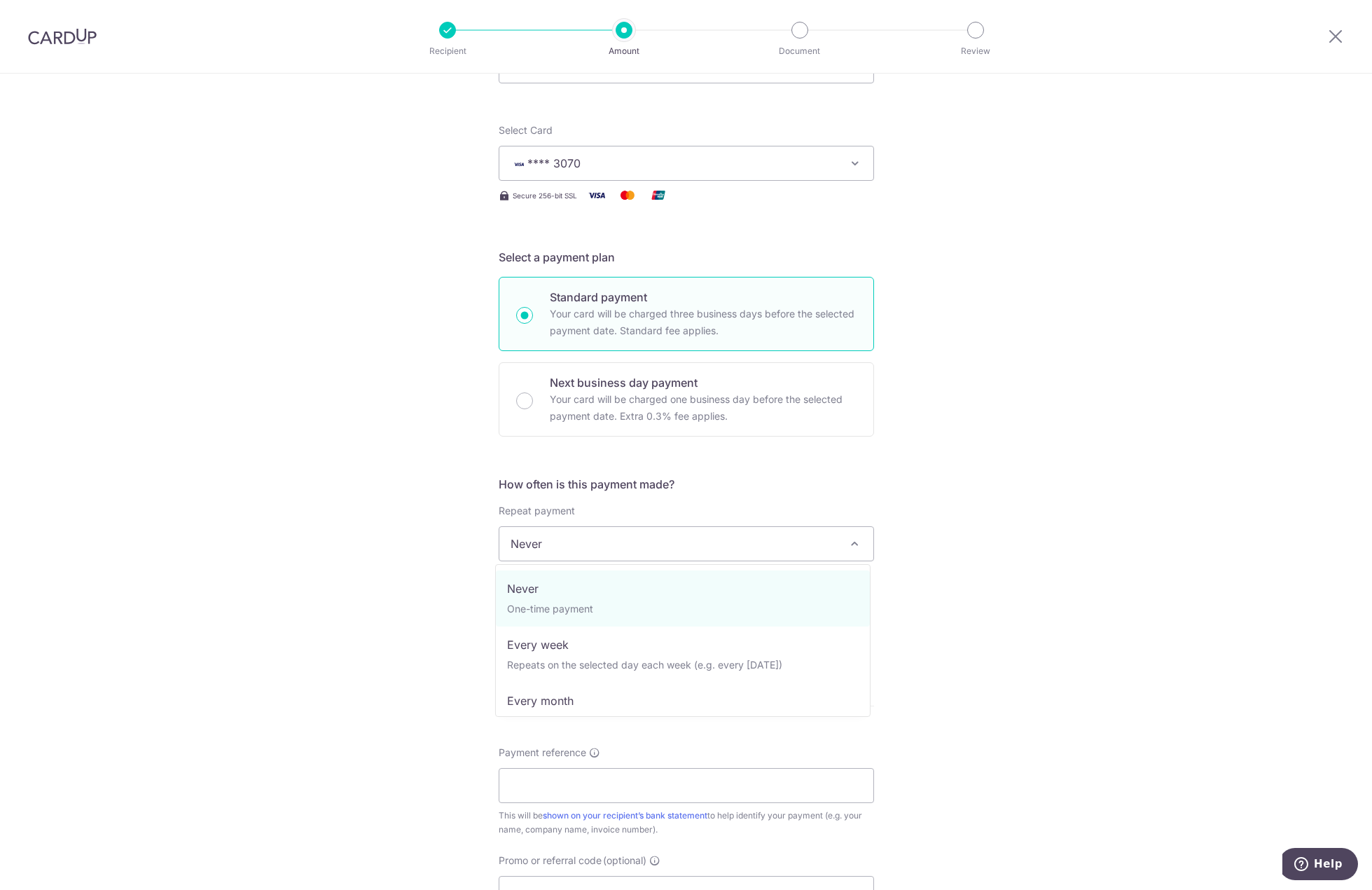
click at [629, 539] on span "Never" at bounding box center [686, 544] width 374 height 34
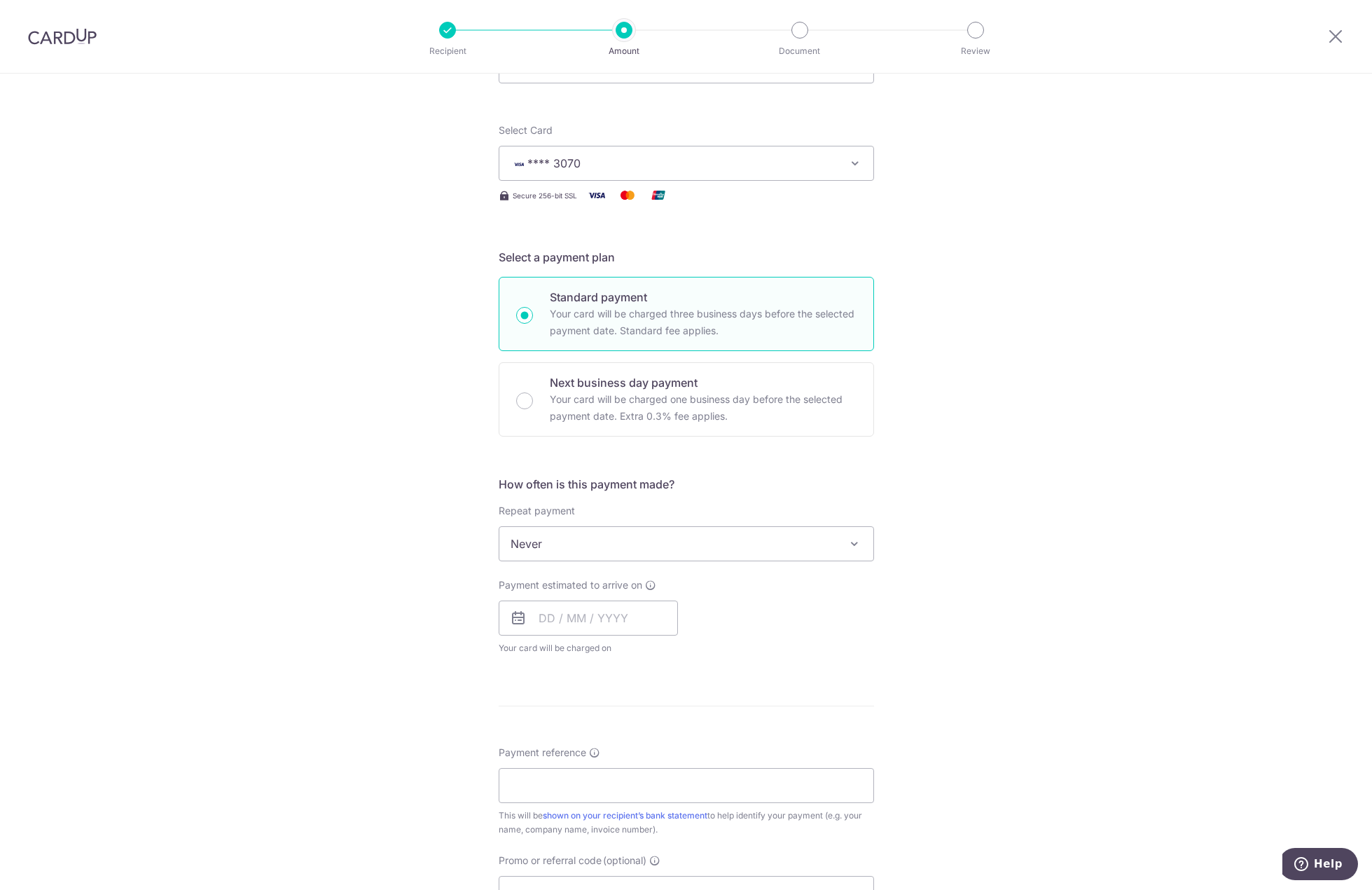
click at [631, 543] on span "Never" at bounding box center [686, 544] width 374 height 34
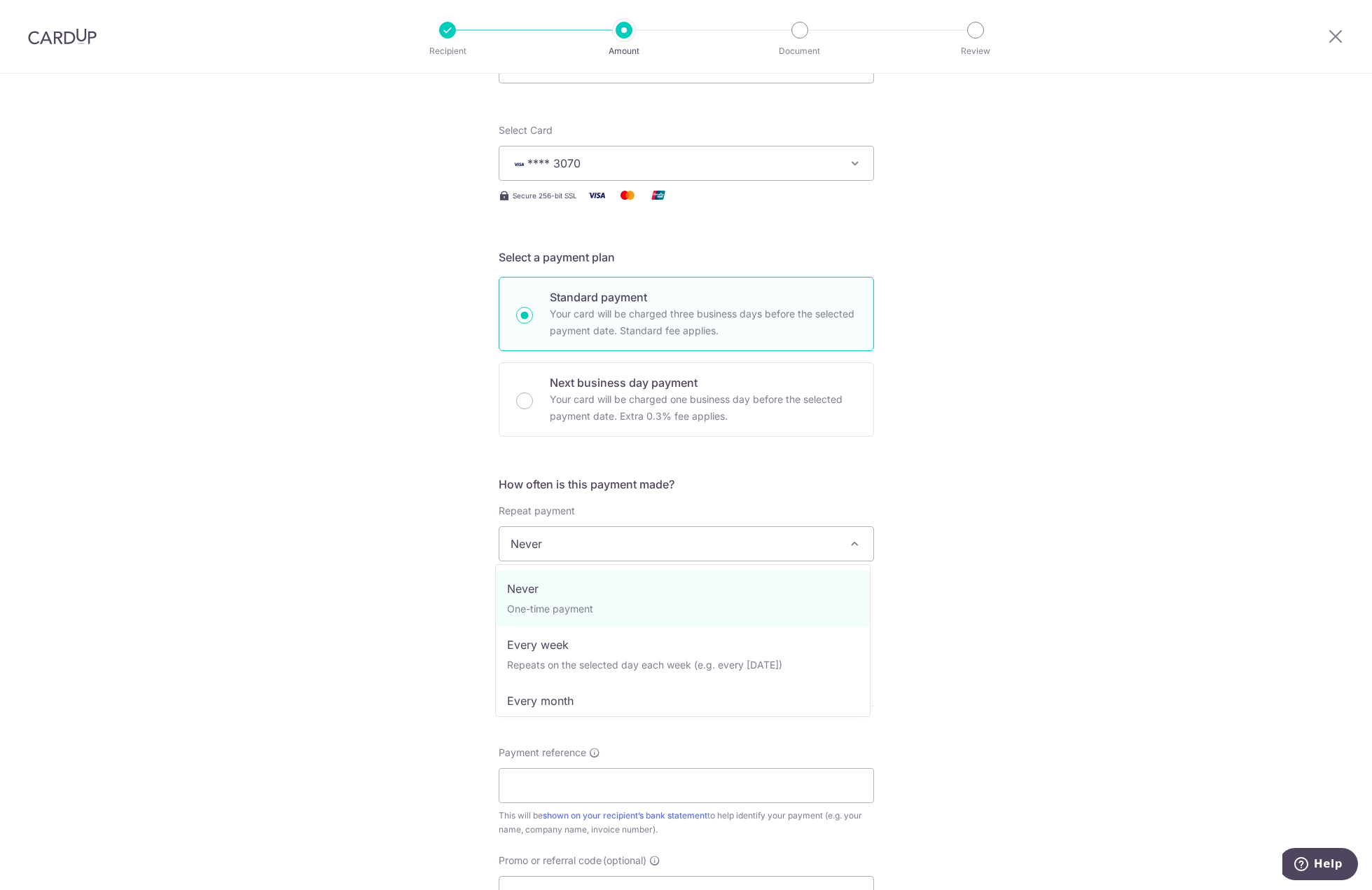
click at [631, 543] on span "Never" at bounding box center [686, 544] width 374 height 34
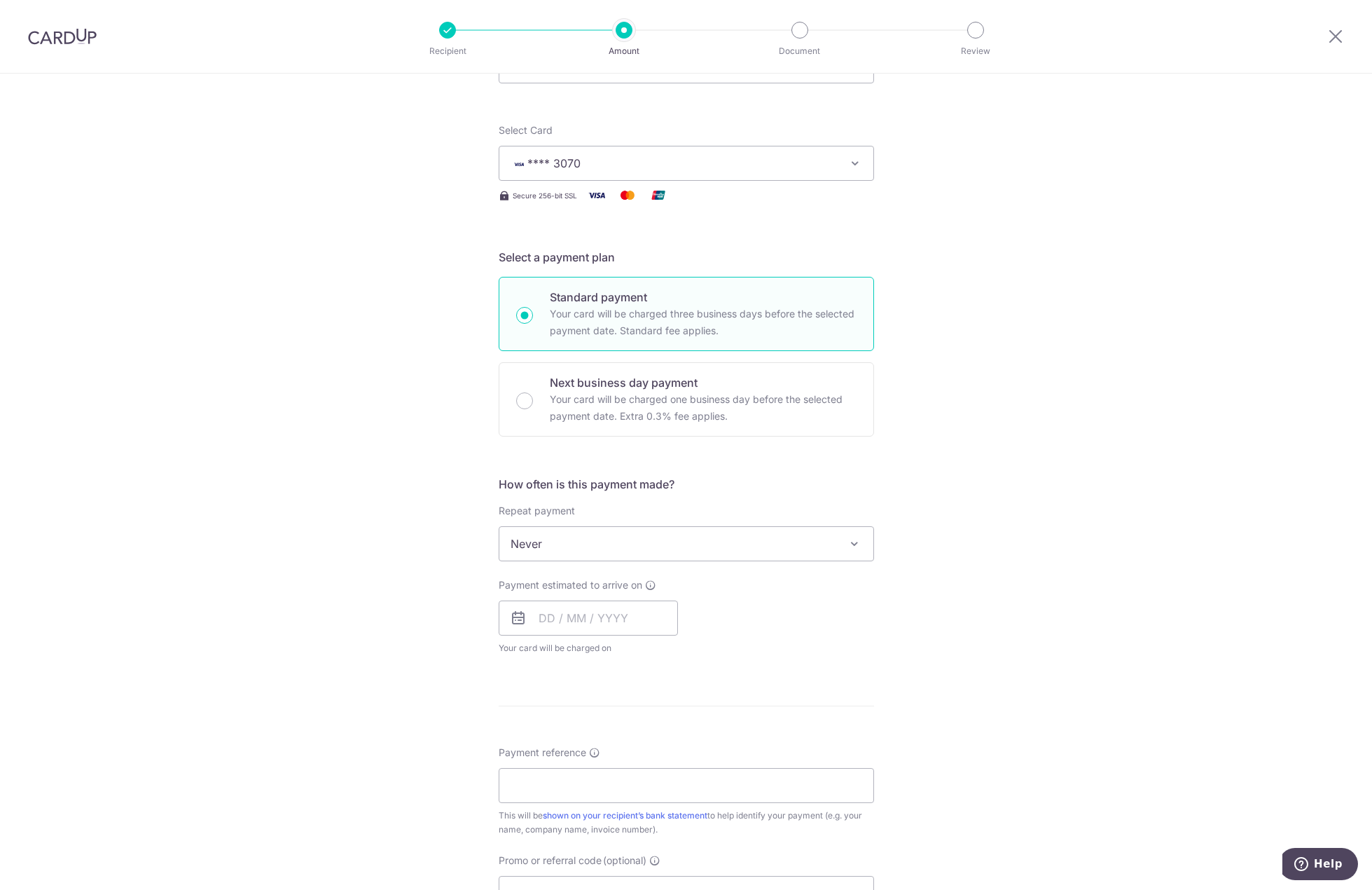
click at [630, 543] on span "Never" at bounding box center [686, 544] width 374 height 34
click at [581, 622] on input "text" at bounding box center [588, 618] width 179 height 35
click at [582, 776] on link "16" at bounding box center [583, 773] width 23 height 23
type input "[DATE]"
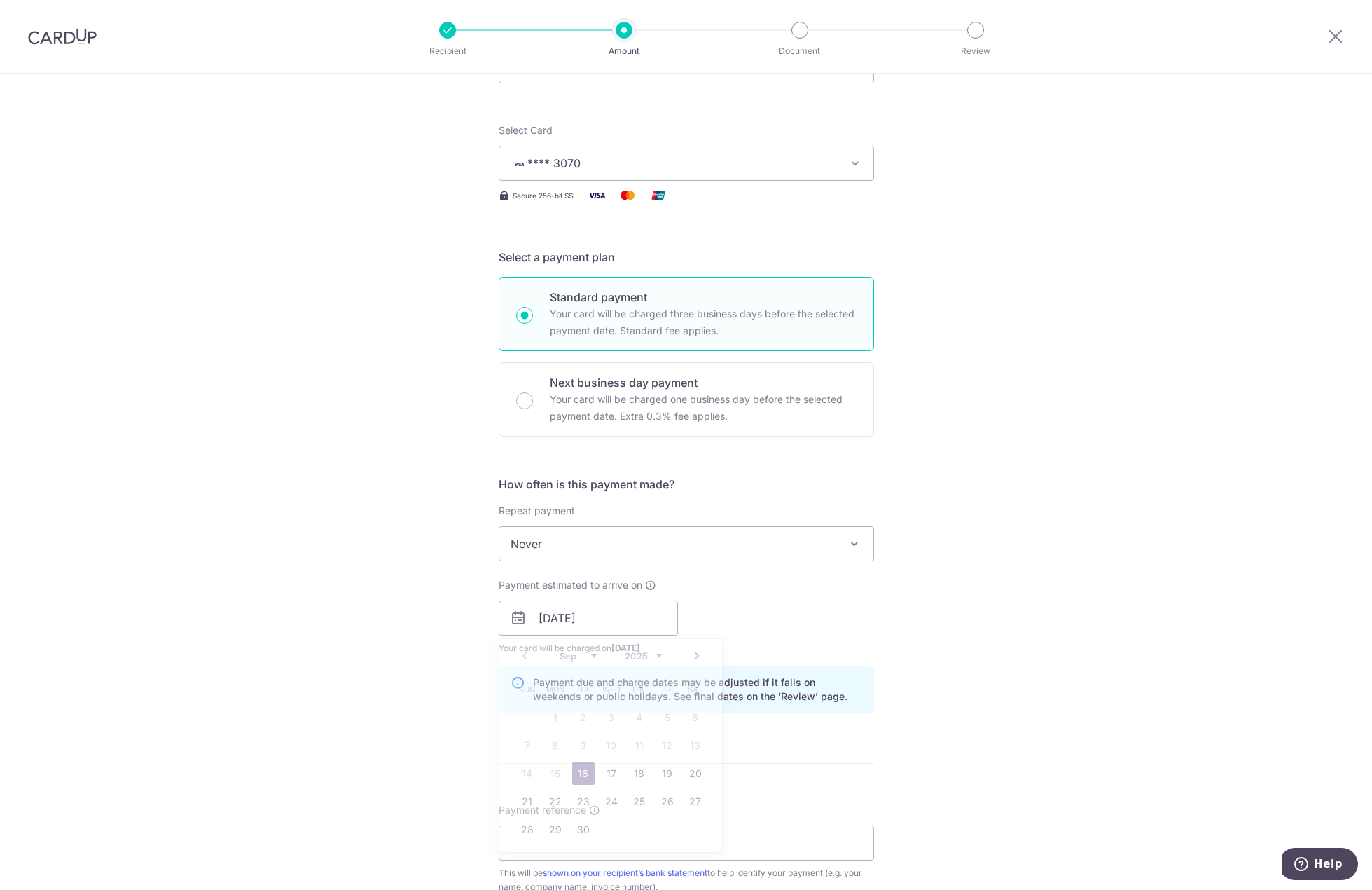
click at [416, 683] on div "Tell us more about your payment Enter payment amount SGD 5,722.50 5722.50 Recip…" at bounding box center [686, 596] width 1372 height 1325
